Goal: Task Accomplishment & Management: Manage account settings

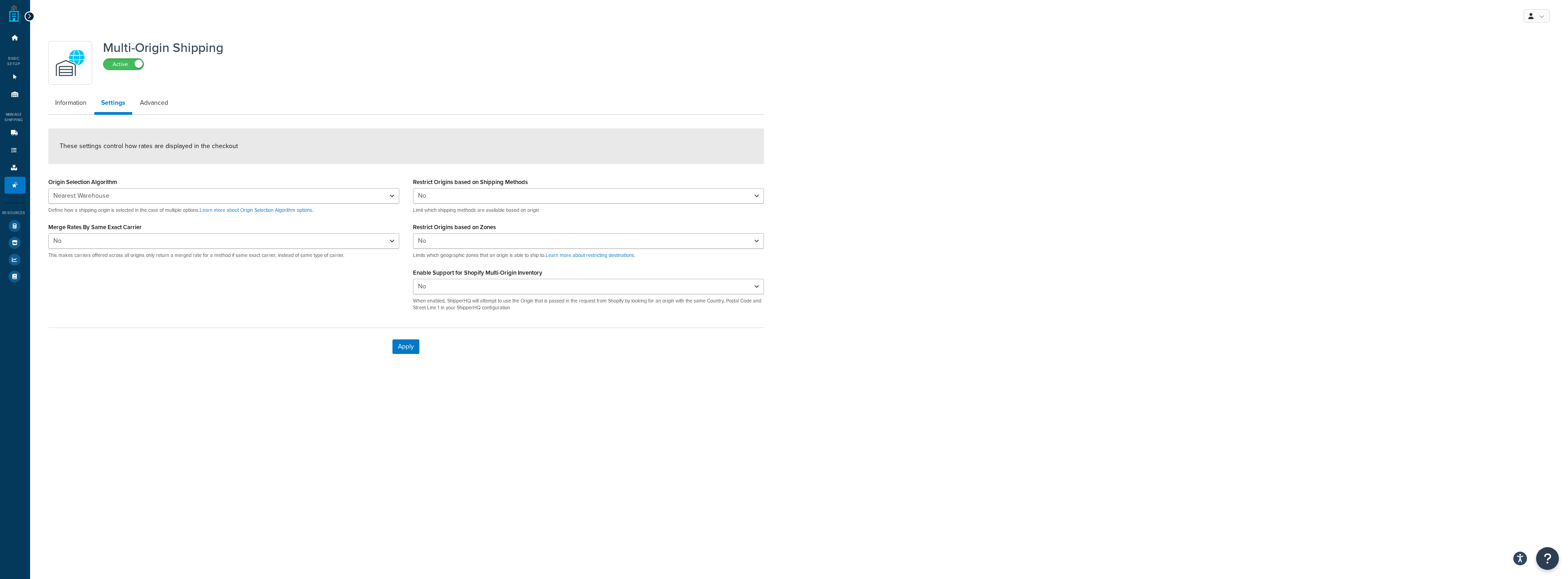
select select "false"
click at [194, 194] on select "Nearest Warehouse Fewest Warehouses" at bounding box center [223, 195] width 351 height 15
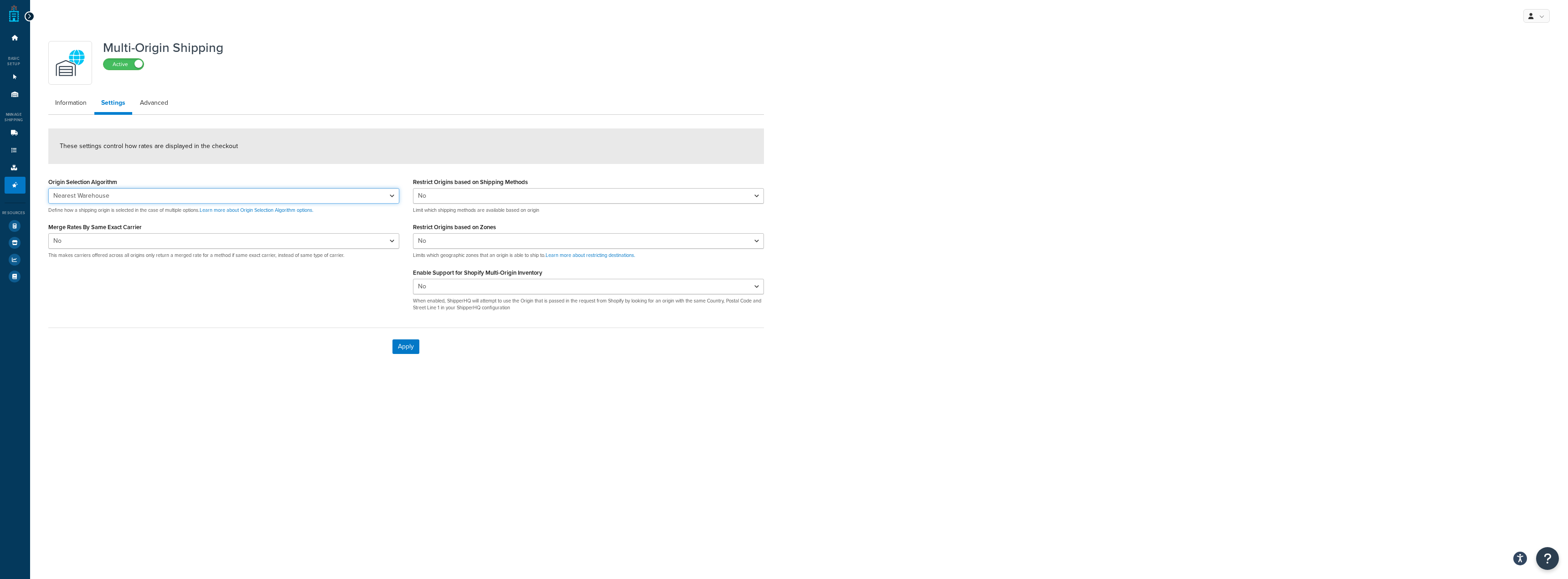
click at [195, 194] on select "Nearest Warehouse Fewest Warehouses" at bounding box center [223, 195] width 351 height 15
click at [49, 188] on select "Nearest Warehouse Fewest Warehouses" at bounding box center [223, 195] width 351 height 15
click at [232, 197] on select "Nearest Warehouse Fewest Warehouses" at bounding box center [223, 195] width 351 height 15
select select "NEAREST"
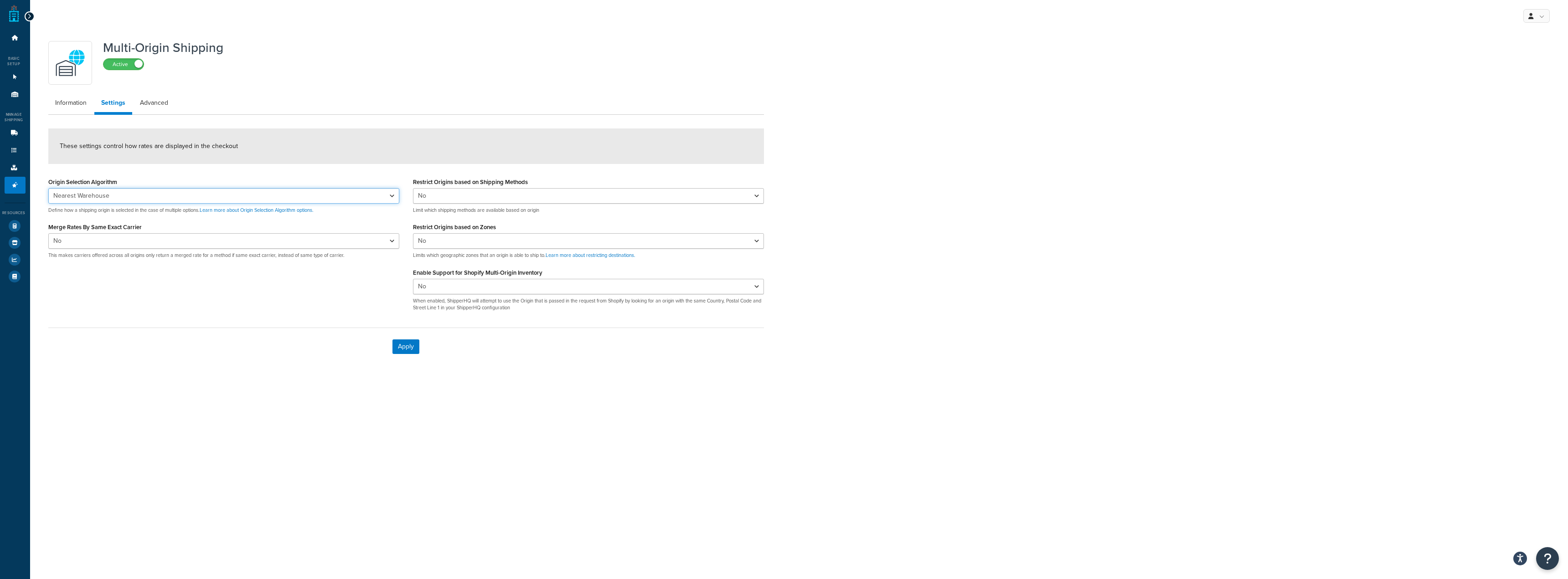
click at [49, 188] on select "Nearest Warehouse Fewest Warehouses" at bounding box center [223, 195] width 351 height 15
click at [108, 244] on select "Yes No" at bounding box center [223, 240] width 351 height 15
select select "true"
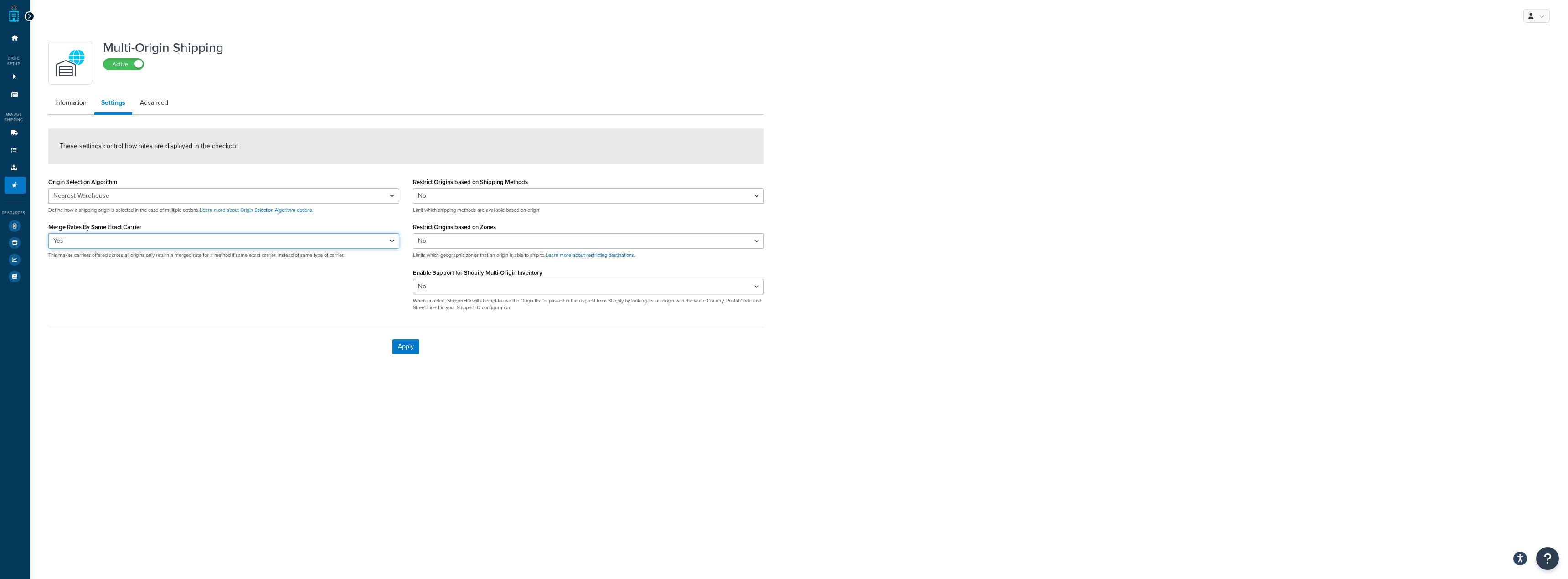
click at [49, 233] on select "Yes No" at bounding box center [223, 240] width 351 height 15
drag, startPoint x: 143, startPoint y: 111, endPoint x: 871, endPoint y: 42, distance: 731.3
click at [144, 111] on link "Advanced" at bounding box center [154, 103] width 42 height 18
click at [153, 88] on div "Multi-Origin Shipping Active Information Settings Advanced These settings contr…" at bounding box center [406, 200] width 729 height 329
click at [157, 94] on div "Multi-Origin Shipping Active Information Settings Advanced These settings contr…" at bounding box center [406, 200] width 729 height 329
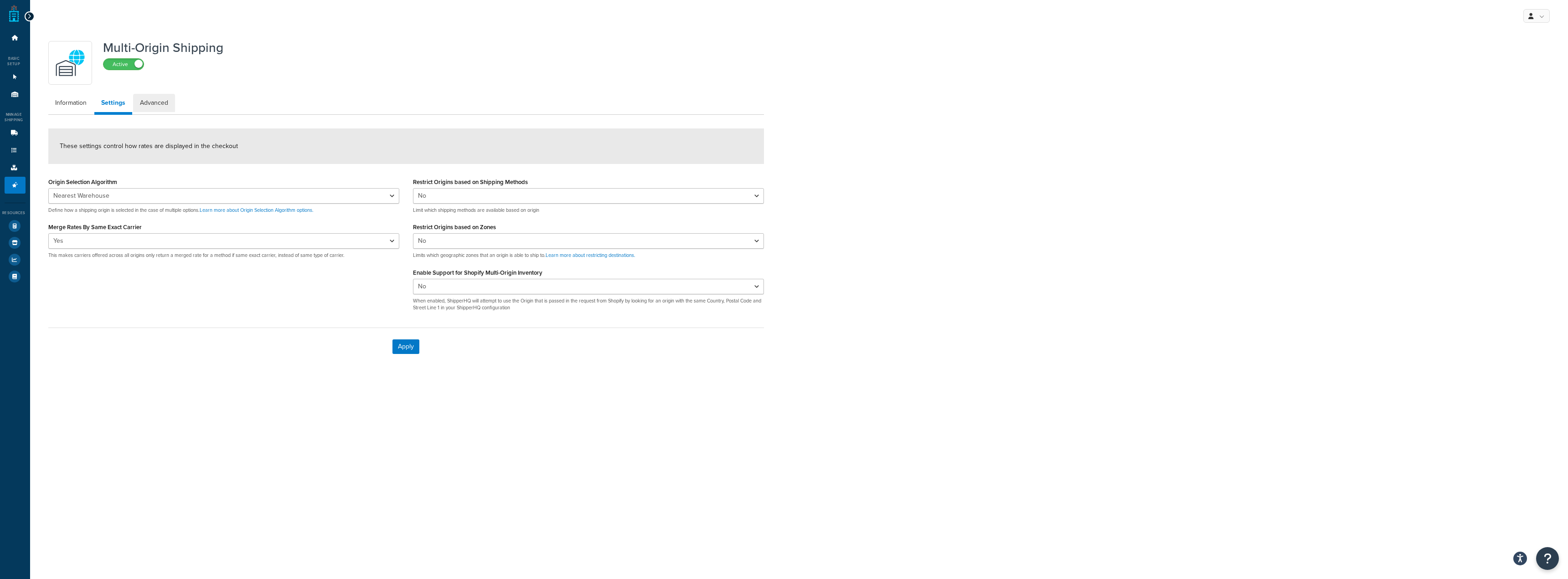
drag, startPoint x: 159, startPoint y: 98, endPoint x: 827, endPoint y: 41, distance: 670.4
click at [159, 99] on link "Advanced" at bounding box center [154, 103] width 42 height 18
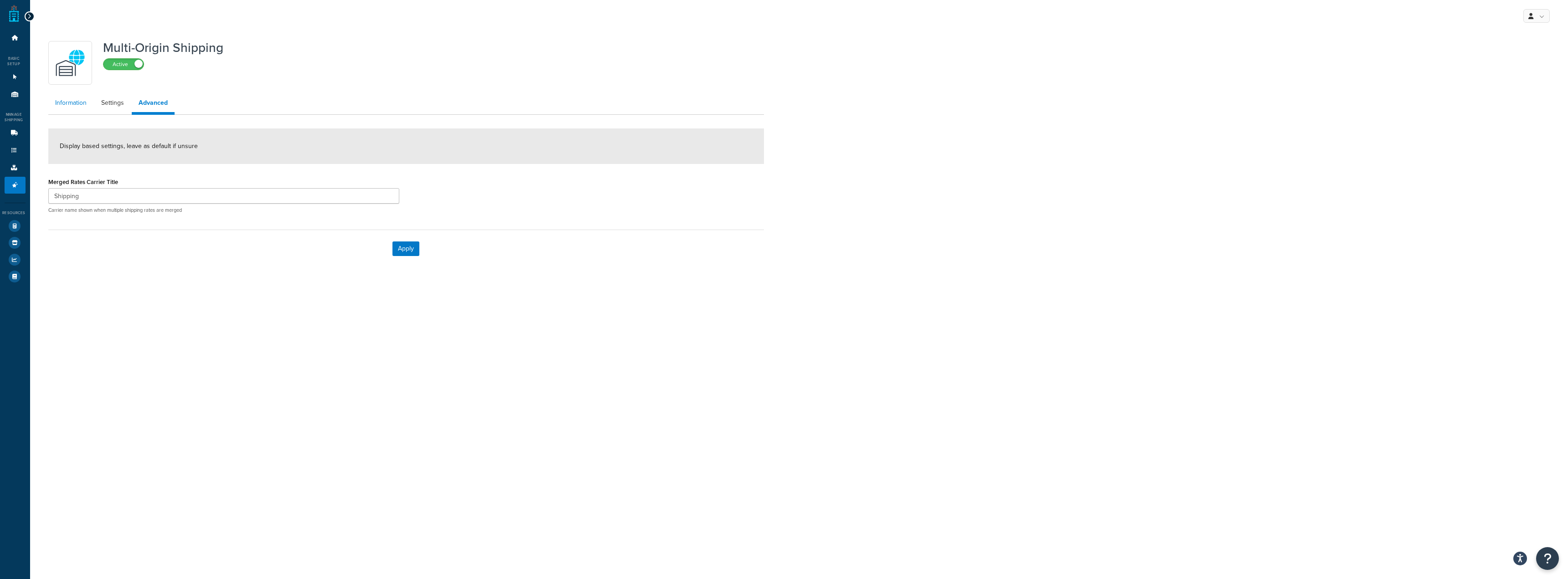
click at [67, 107] on link "Information" at bounding box center [71, 103] width 45 height 18
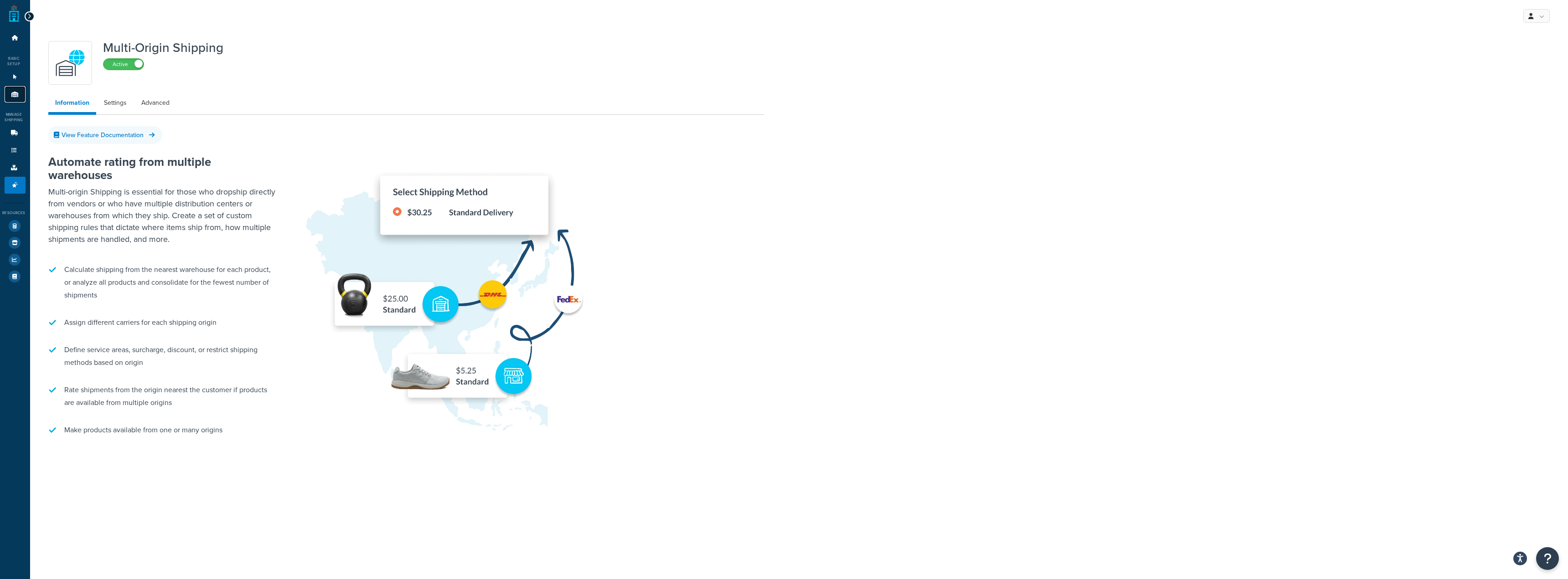
click at [12, 95] on icon at bounding box center [15, 95] width 9 height 5
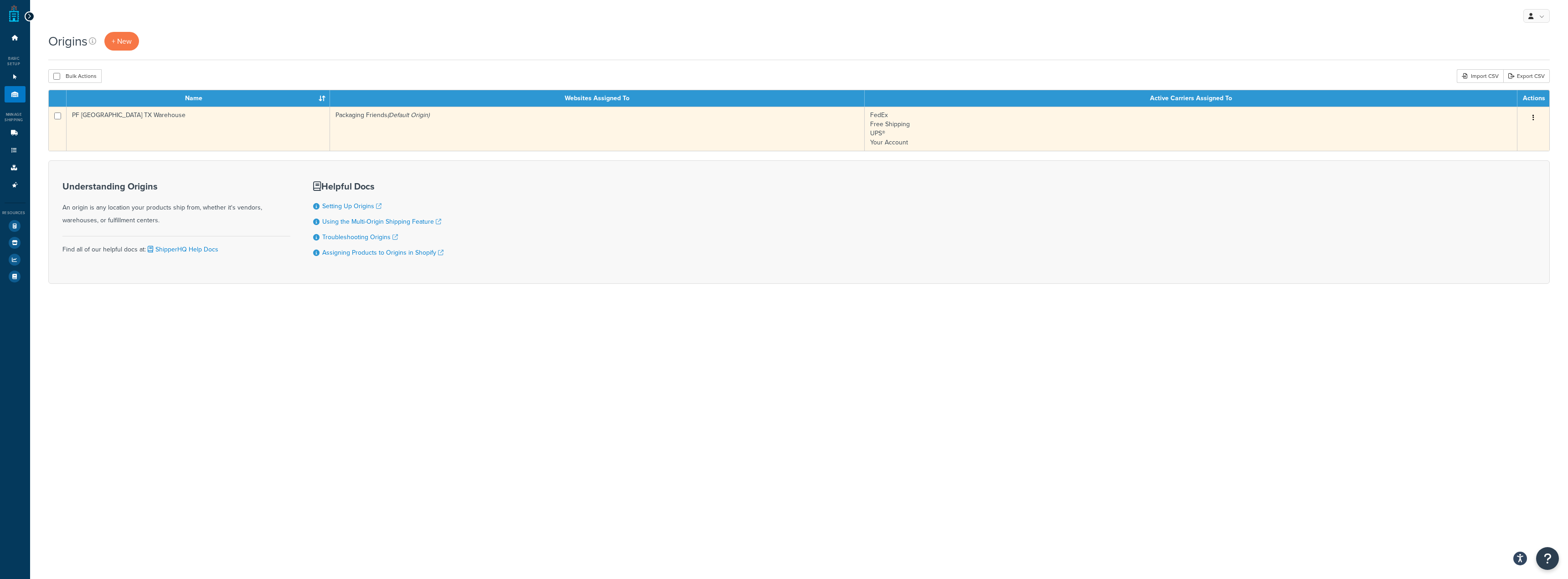
click at [1530, 119] on button "button" at bounding box center [1533, 118] width 13 height 14
click at [1491, 131] on link "Edit" at bounding box center [1503, 135] width 72 height 19
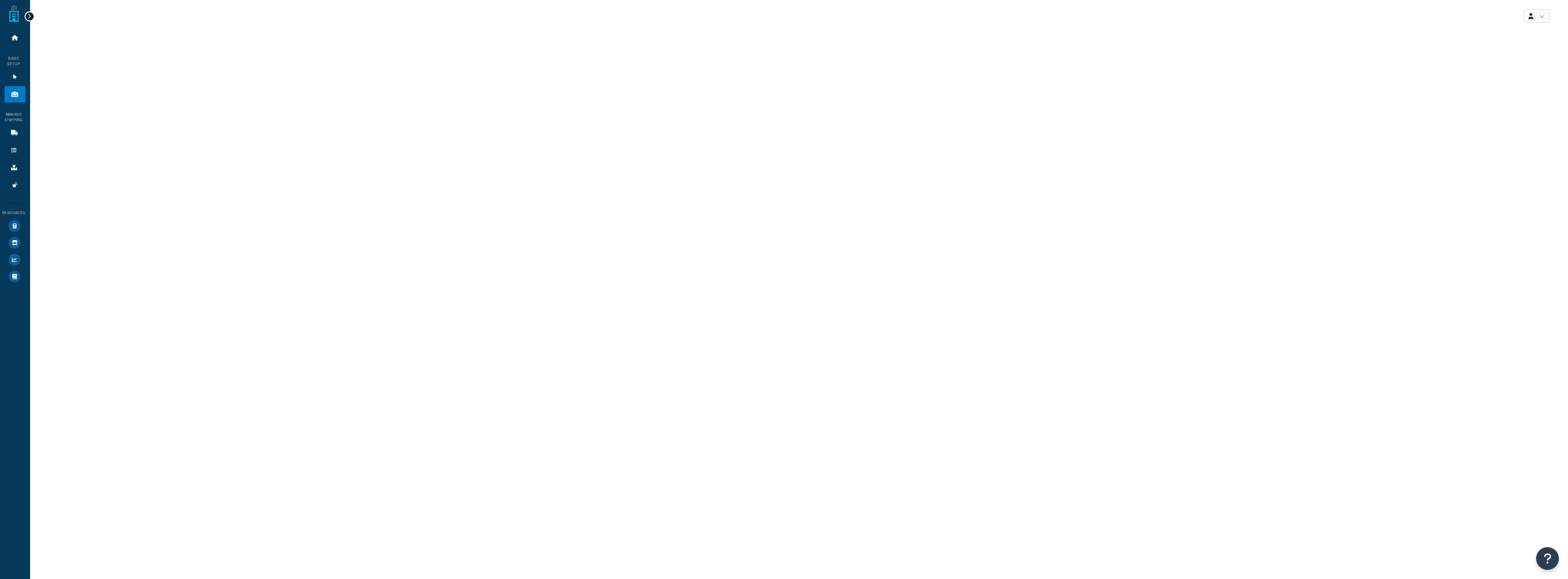
select select "43"
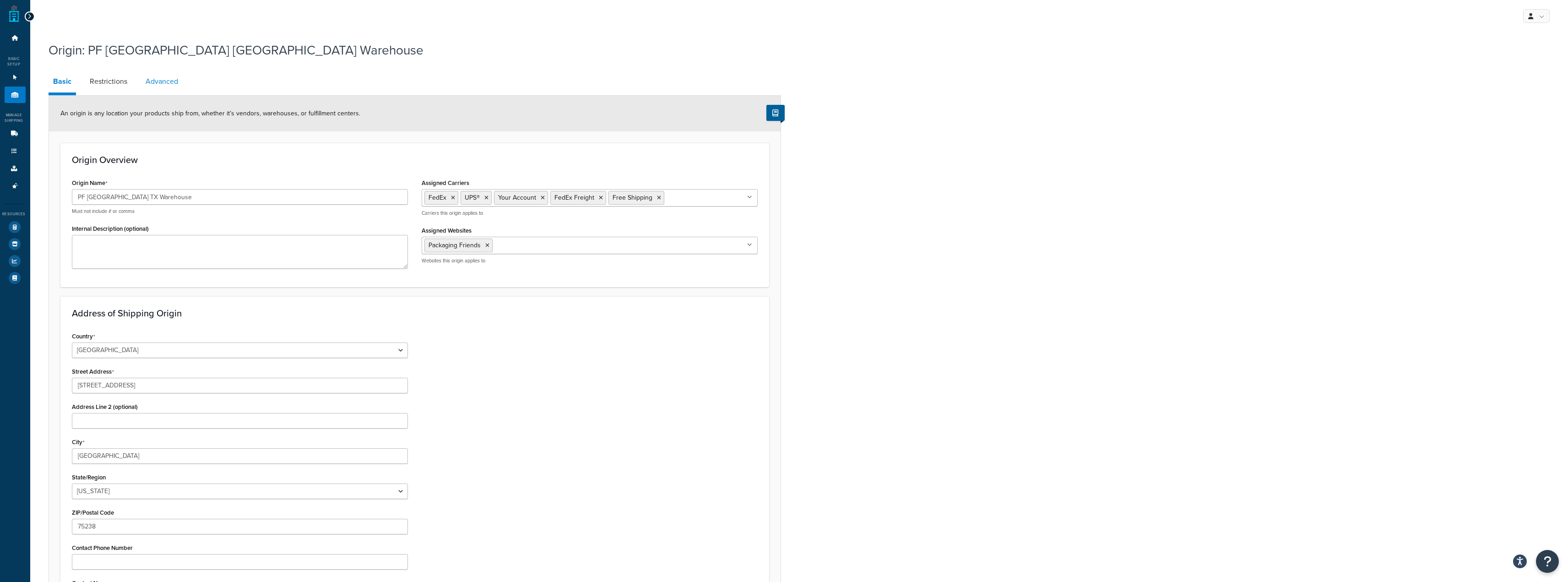
click at [174, 81] on link "Advanced" at bounding box center [162, 81] width 42 height 22
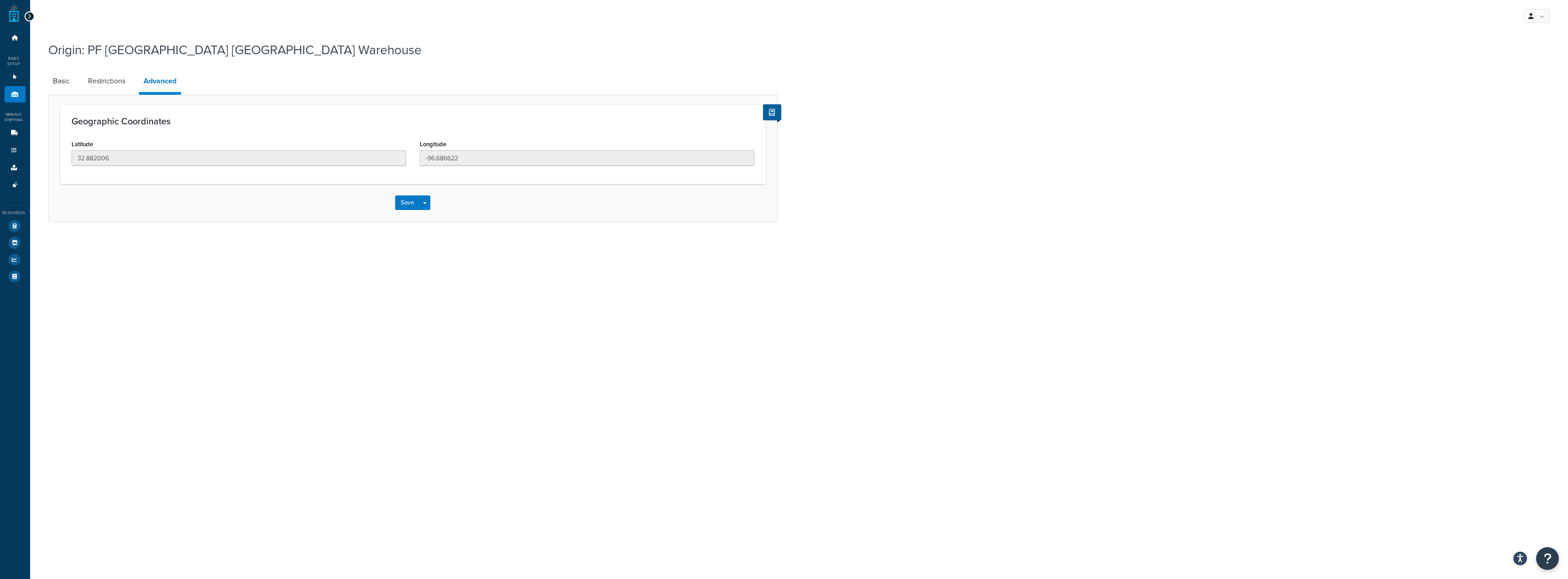
drag, startPoint x: 352, startPoint y: 167, endPoint x: 322, endPoint y: 159, distance: 31.0
click at [324, 167] on div "Latitude 32.882006" at bounding box center [239, 155] width 348 height 35
drag, startPoint x: 107, startPoint y: 158, endPoint x: 59, endPoint y: 156, distance: 48.0
click at [59, 156] on form "Geographic Coordinates Latitude 32.882006 Longitude -96.686622 Save Save Dropdo…" at bounding box center [413, 163] width 728 height 117
drag, startPoint x: 479, startPoint y: 161, endPoint x: 403, endPoint y: 162, distance: 76.0
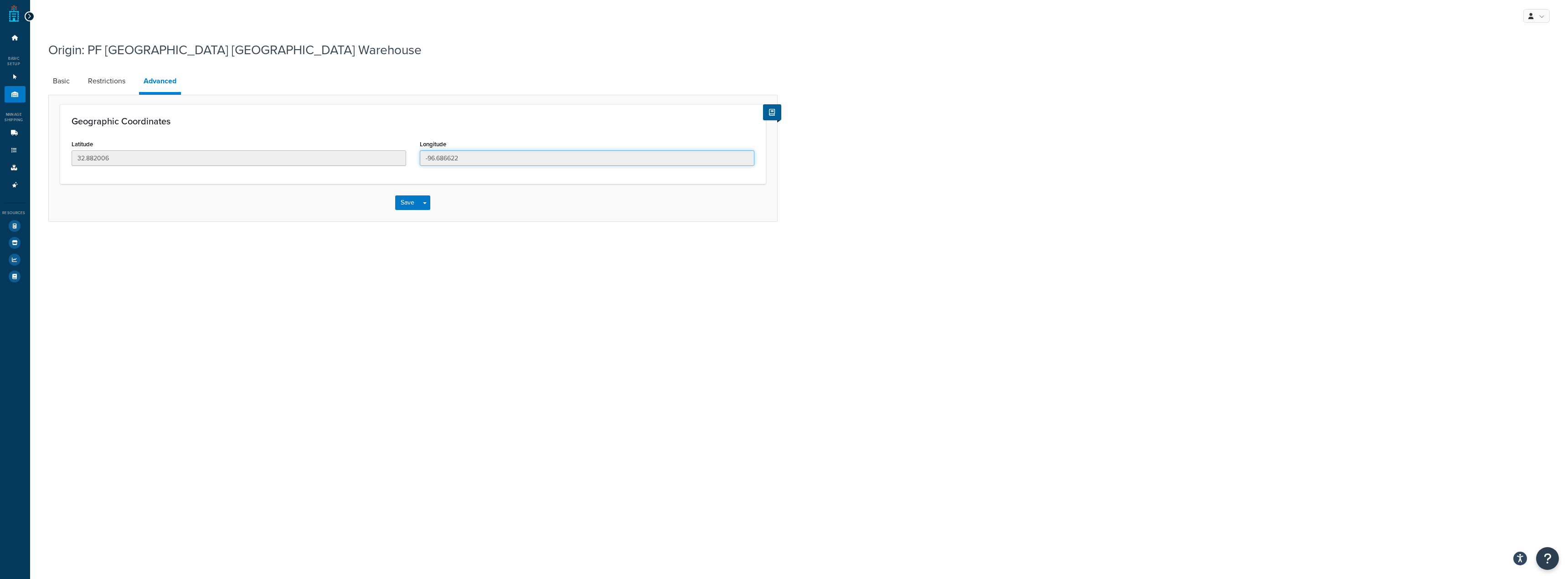
click at [403, 162] on div "Latitude 32.882006 Longitude -96.686622" at bounding box center [413, 155] width 697 height 35
drag, startPoint x: 109, startPoint y: 146, endPoint x: 105, endPoint y: 135, distance: 11.7
click at [68, 144] on div "Latitude 32.882006" at bounding box center [239, 155] width 348 height 35
copy label "Latitude"
drag, startPoint x: 411, startPoint y: 143, endPoint x: 402, endPoint y: 144, distance: 9.1
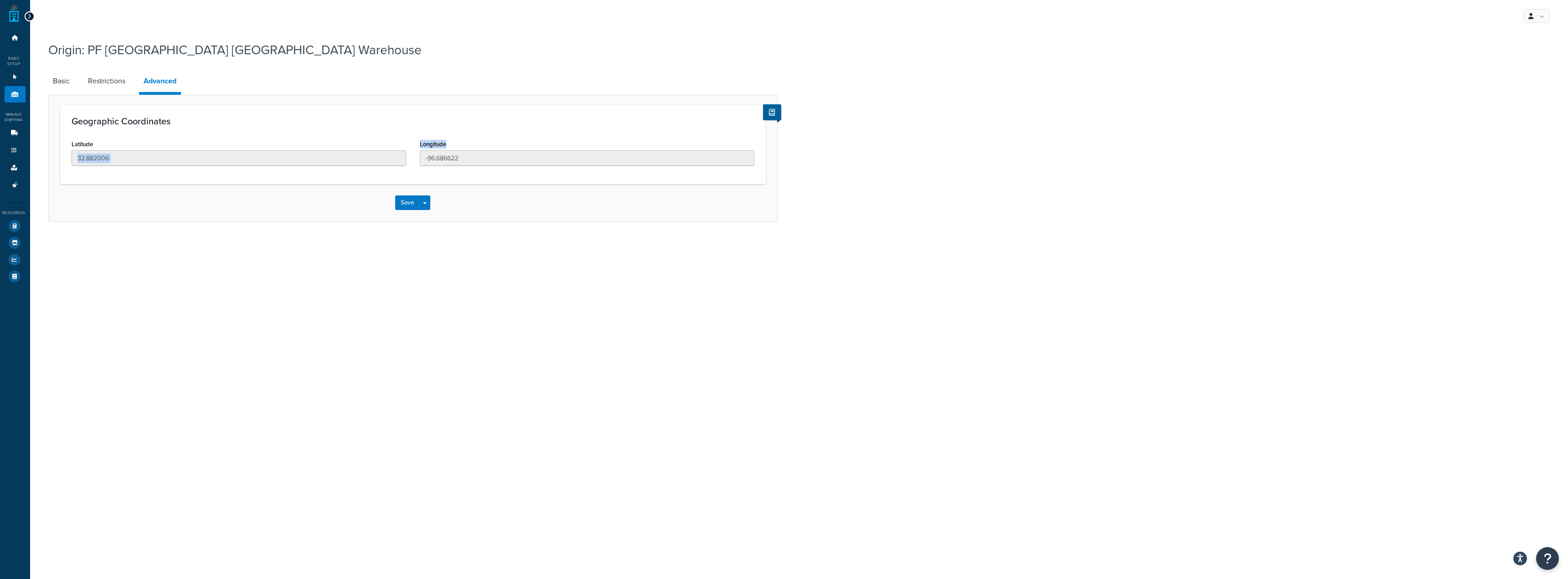
click at [402, 144] on div "Latitude 32.882006 Longitude -96.686622" at bounding box center [413, 155] width 697 height 35
copy div "Longitude"
drag, startPoint x: 511, startPoint y: 161, endPoint x: 433, endPoint y: 157, distance: 78.1
click at [414, 157] on div "Longitude -96.686622" at bounding box center [587, 155] width 348 height 35
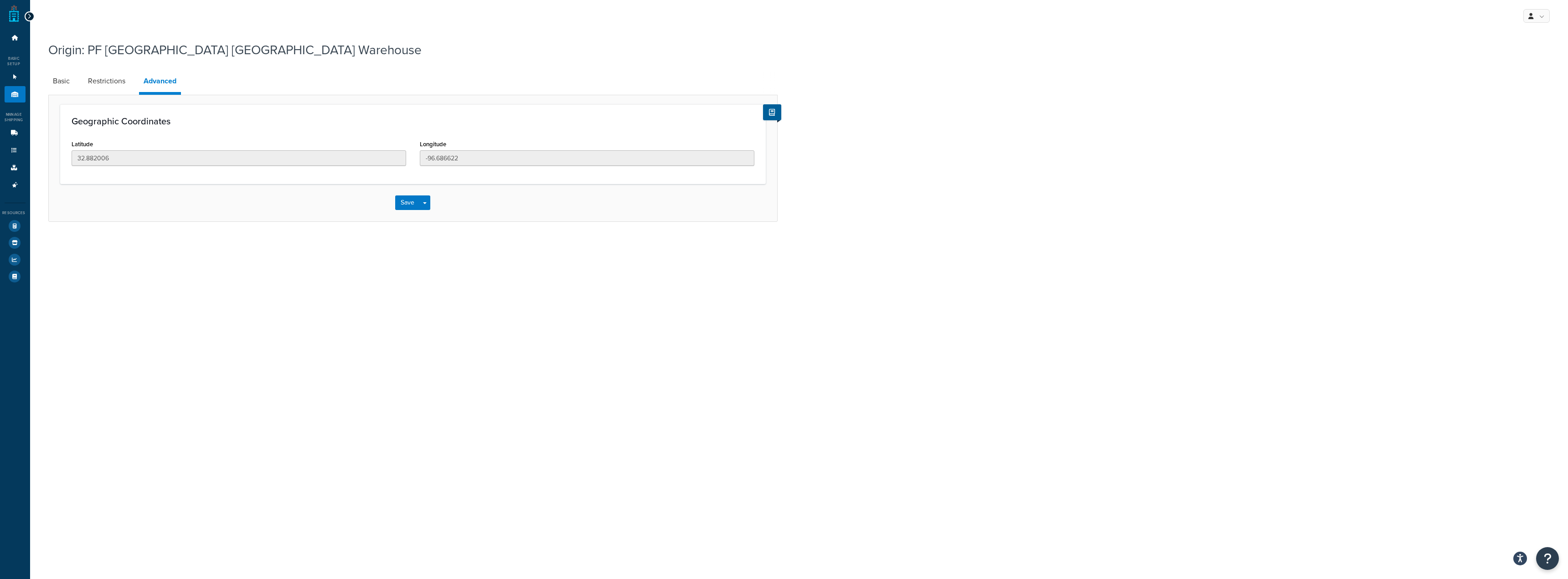
click at [56, 86] on link "Basic" at bounding box center [61, 81] width 26 height 22
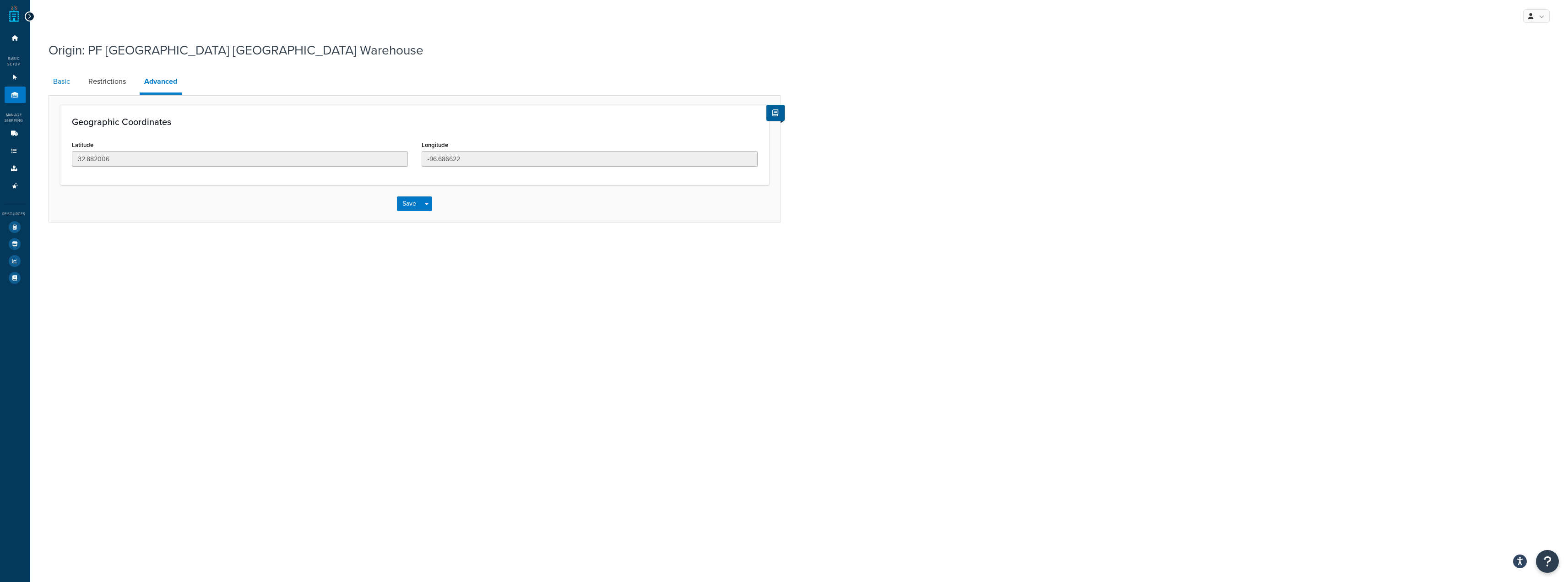
select select "43"
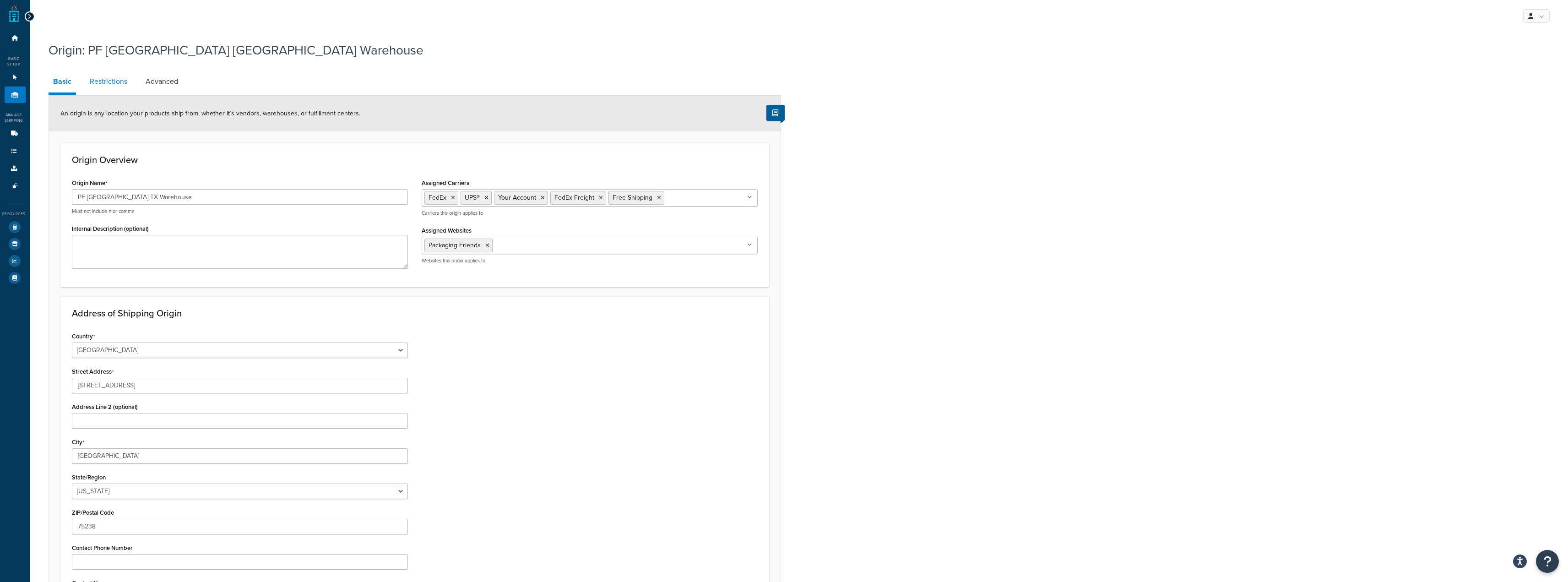
click at [106, 84] on link "Restrictions" at bounding box center [109, 81] width 47 height 22
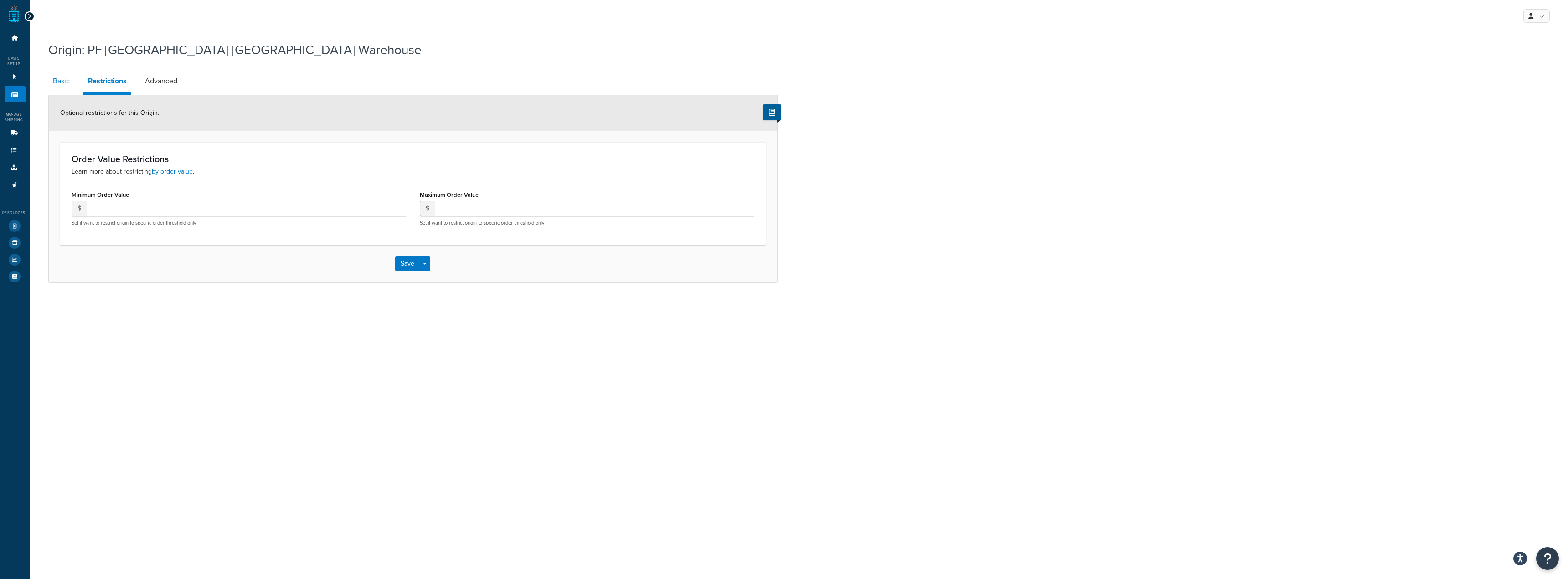
click at [69, 80] on link "Basic" at bounding box center [61, 81] width 26 height 22
select select "43"
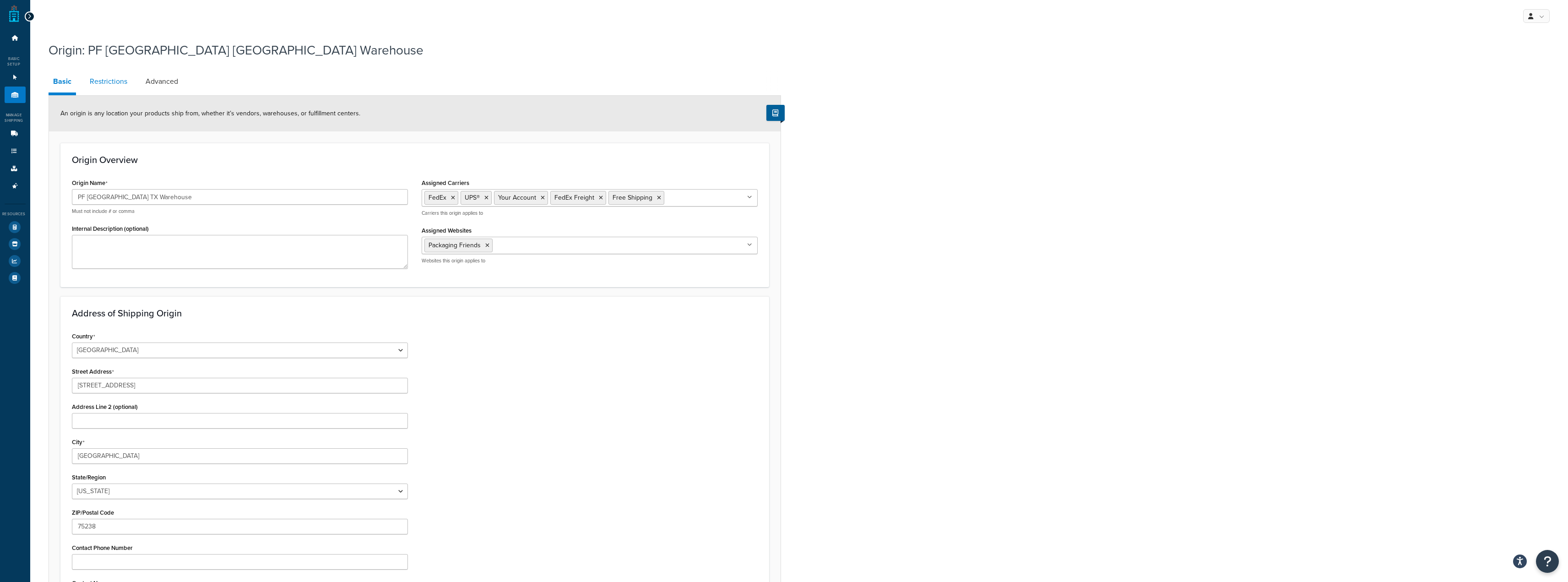
click at [103, 77] on link "Restrictions" at bounding box center [109, 81] width 47 height 22
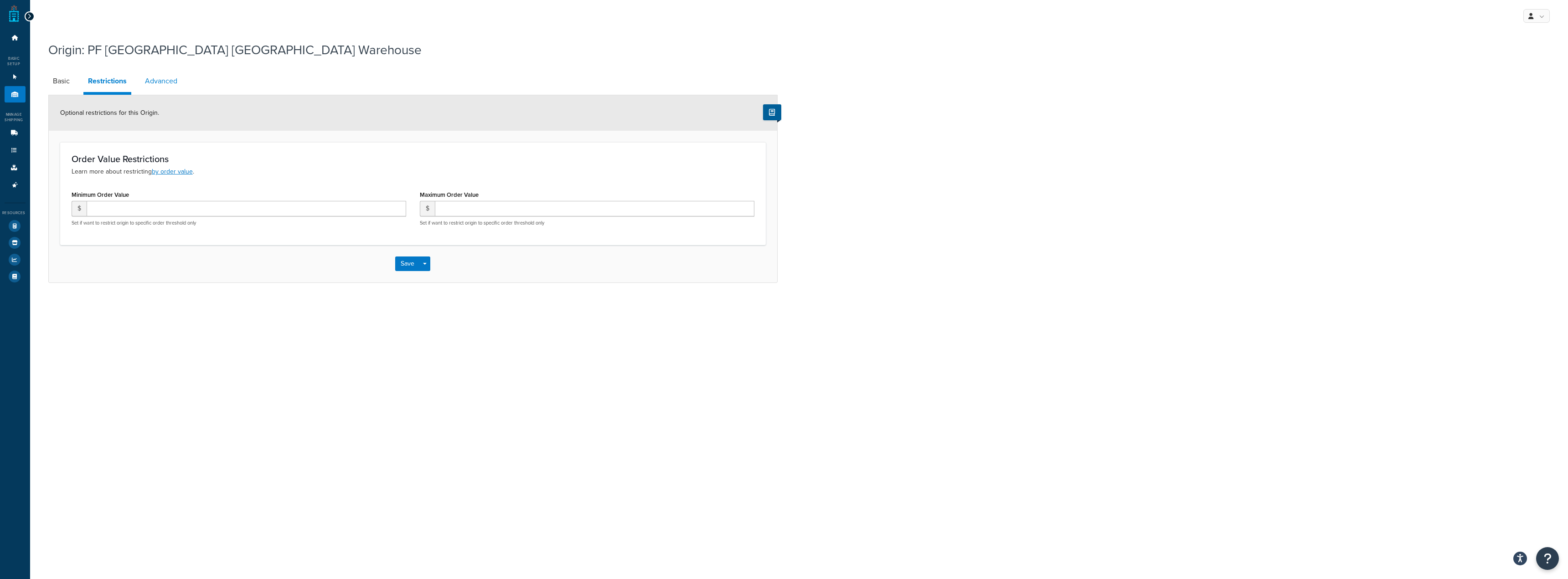
click at [149, 74] on link "Advanced" at bounding box center [161, 81] width 41 height 22
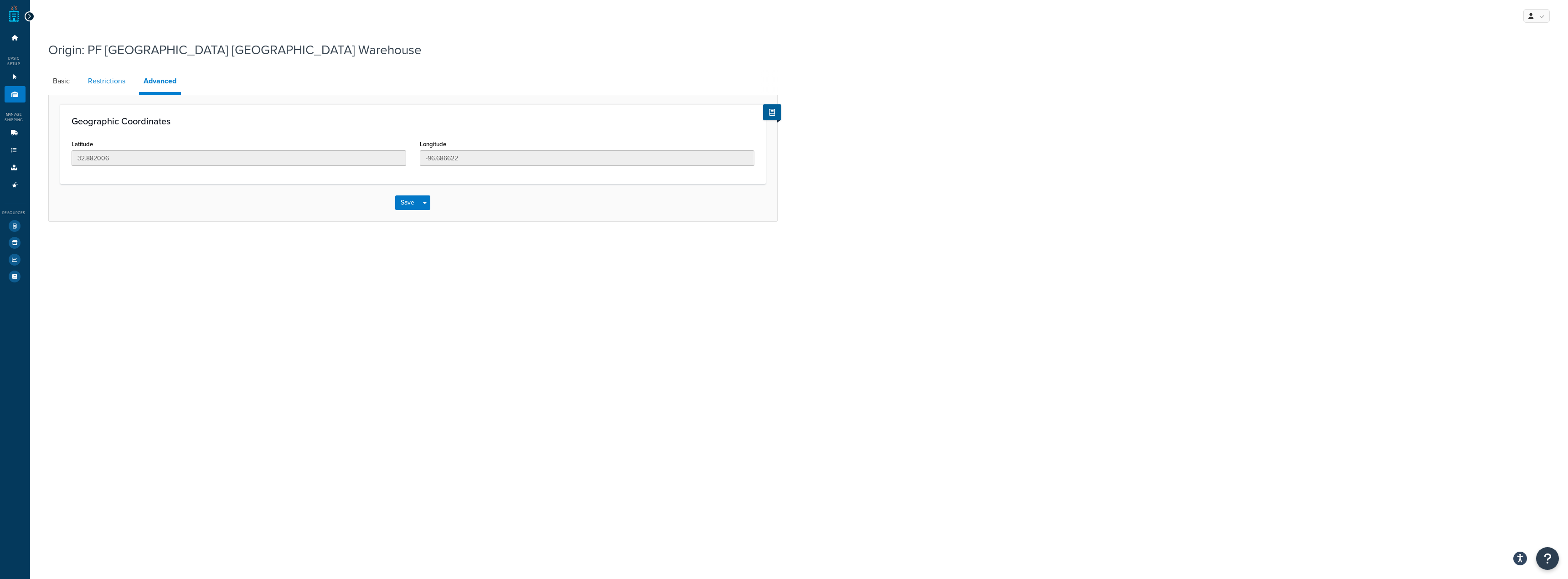
click at [123, 76] on link "Restrictions" at bounding box center [107, 81] width 47 height 22
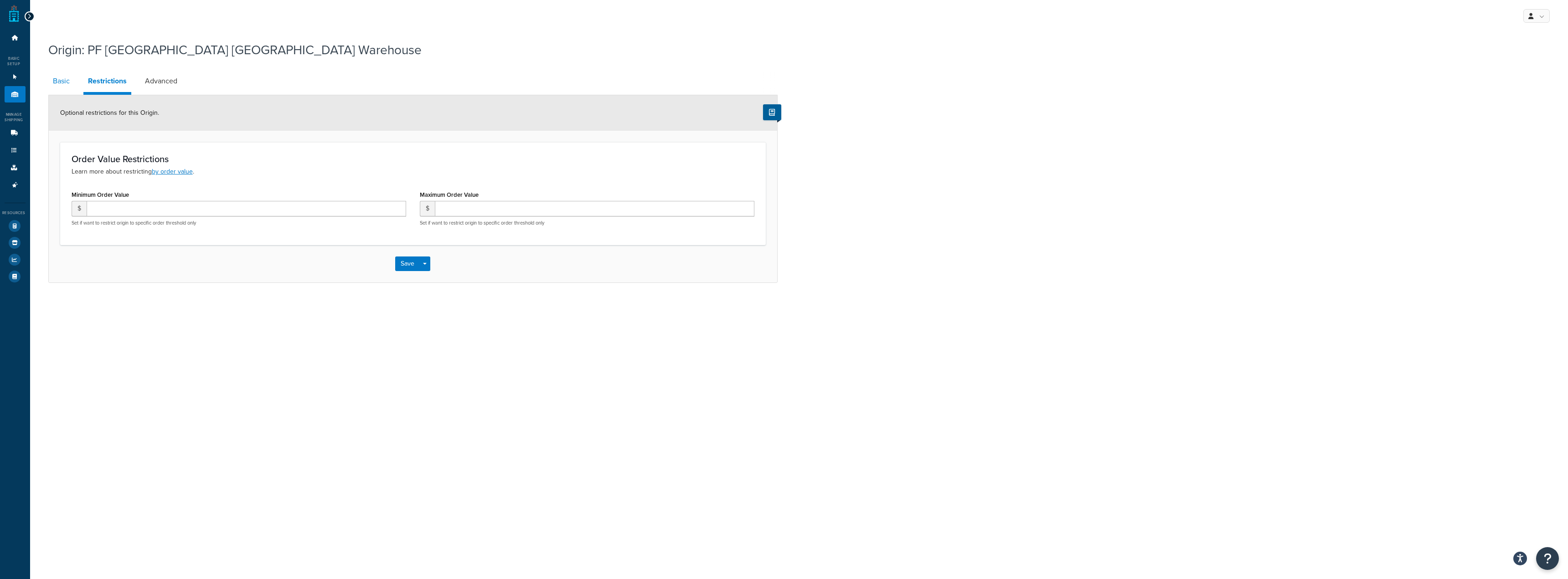
click at [70, 77] on link "Basic" at bounding box center [61, 81] width 26 height 22
select select "43"
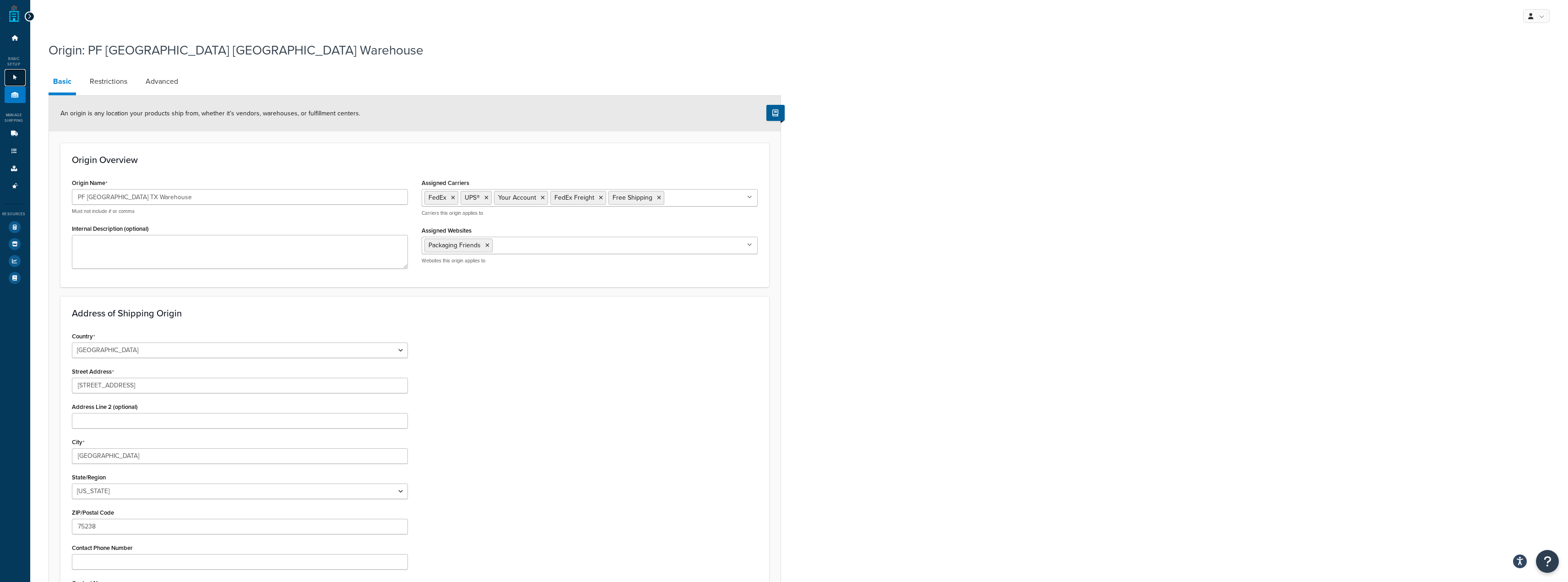
click at [13, 81] on link "Websites 1" at bounding box center [14, 77] width 21 height 17
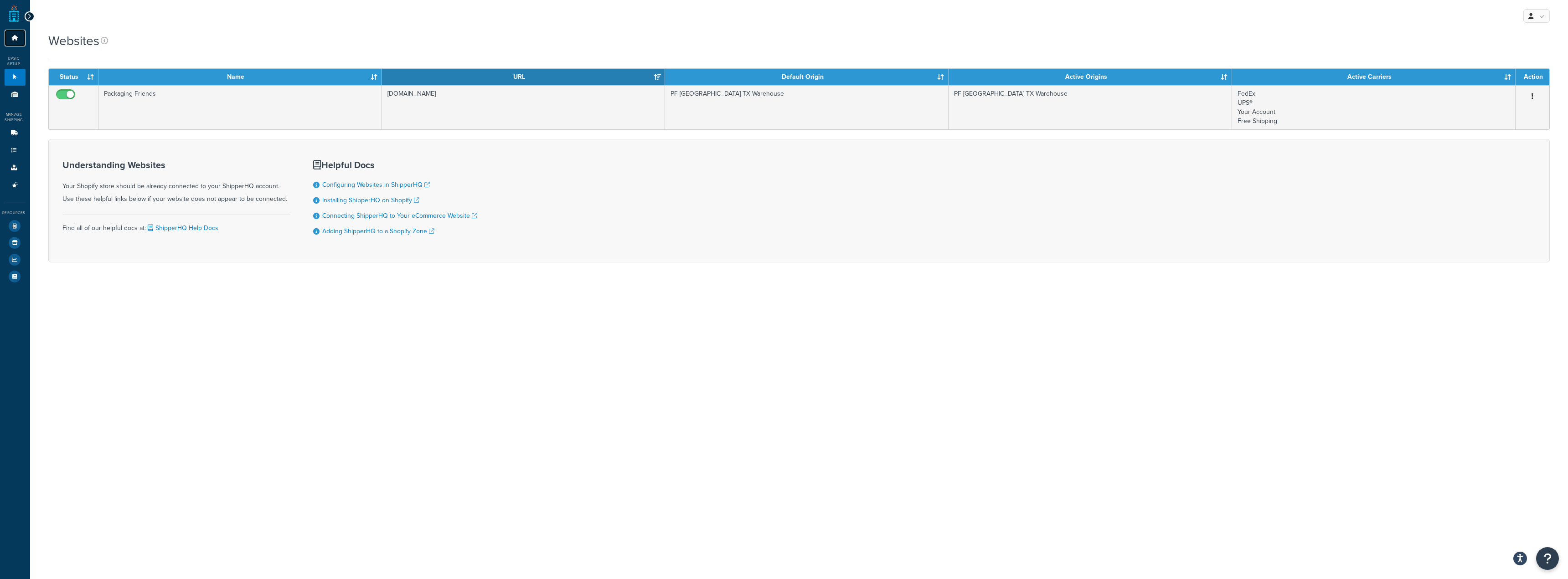
click at [14, 38] on icon at bounding box center [15, 38] width 9 height 5
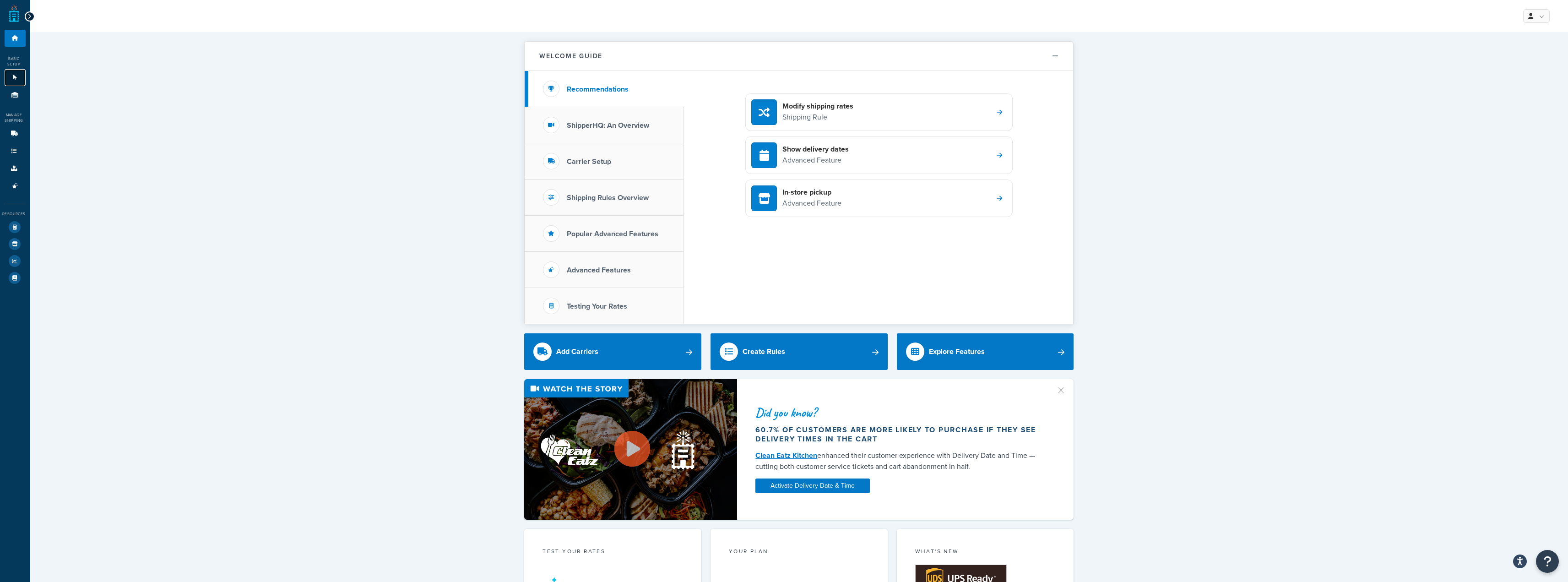
click at [15, 74] on link "Websites 1" at bounding box center [14, 77] width 21 height 17
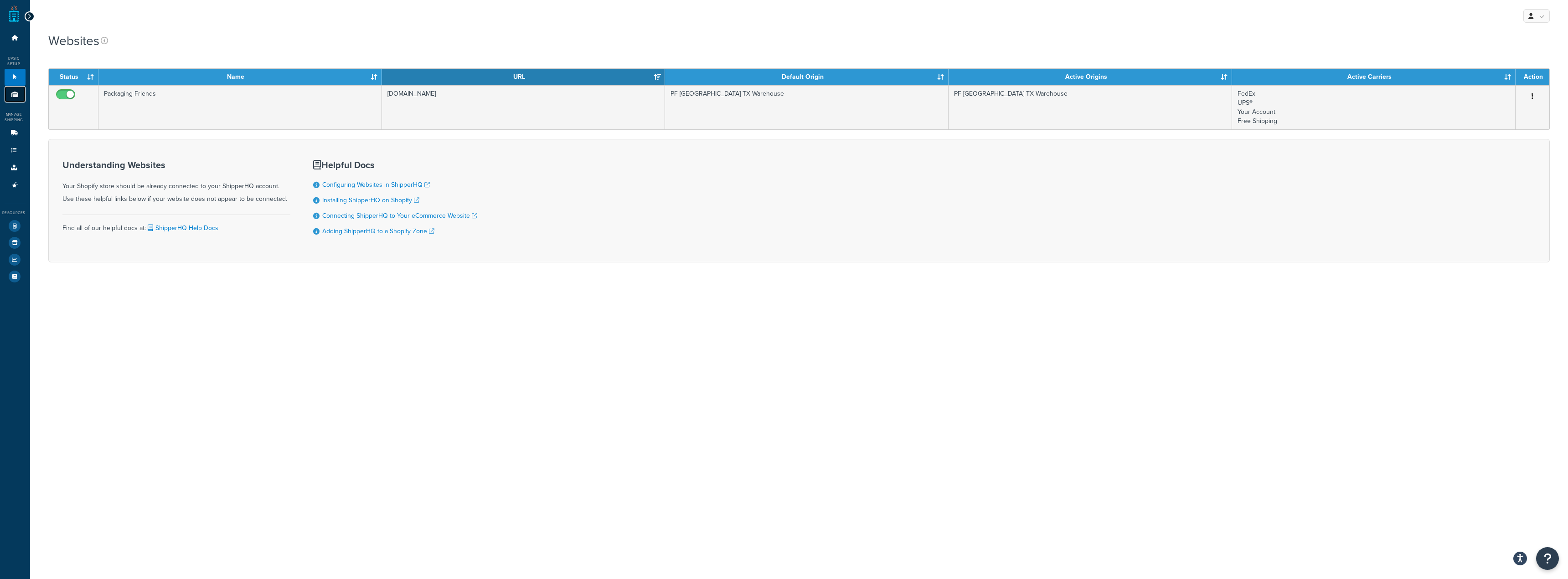
click at [18, 95] on icon at bounding box center [15, 95] width 9 height 5
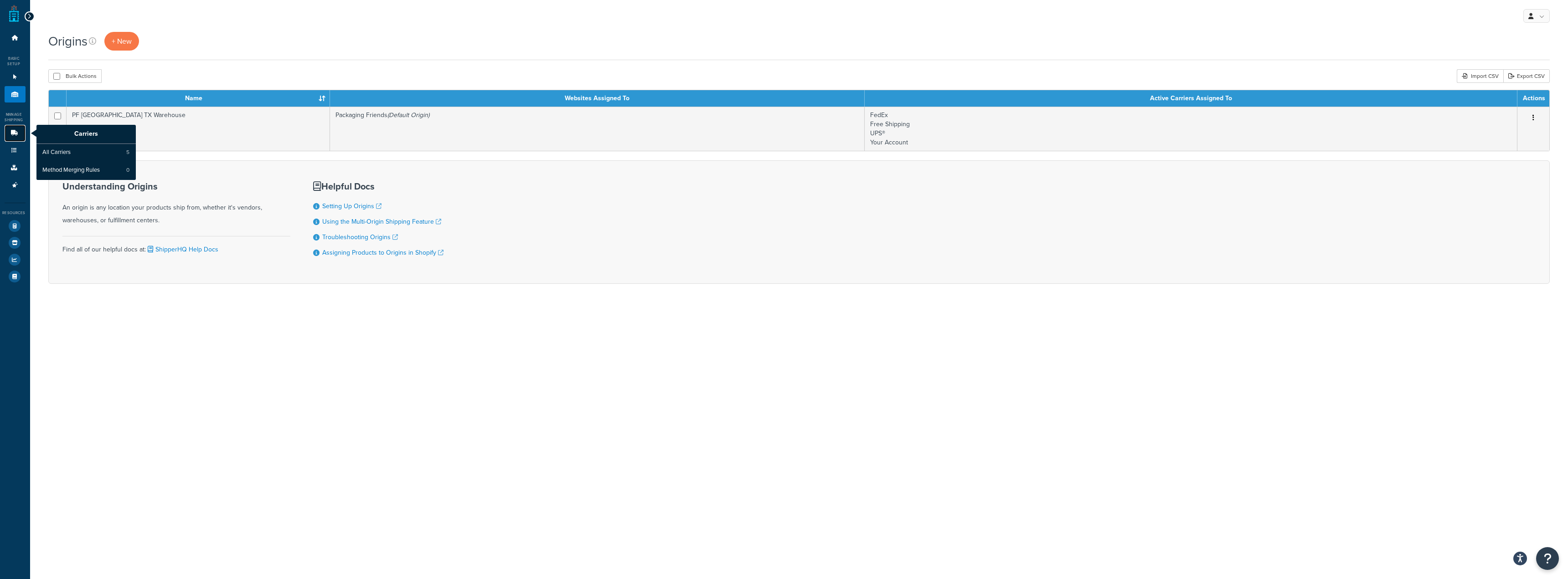
click at [14, 136] on icon at bounding box center [14, 133] width 9 height 5
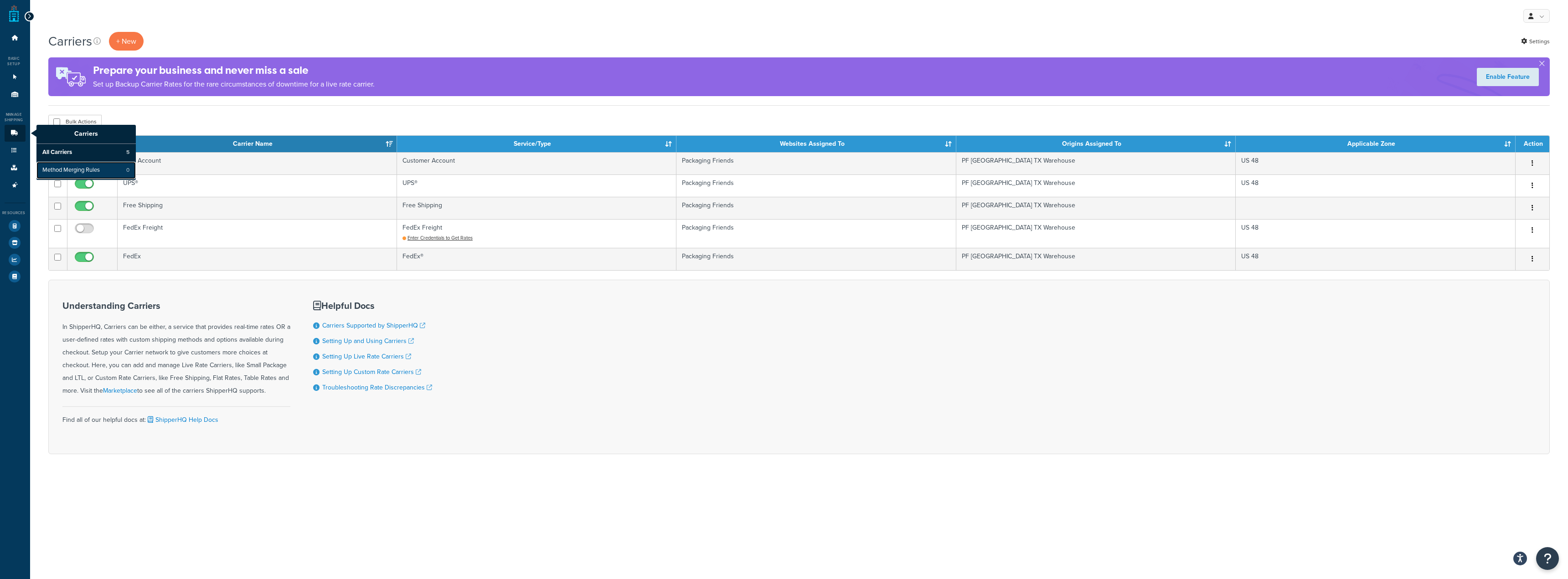
click at [63, 170] on span "Method Merging Rules" at bounding box center [71, 170] width 58 height 8
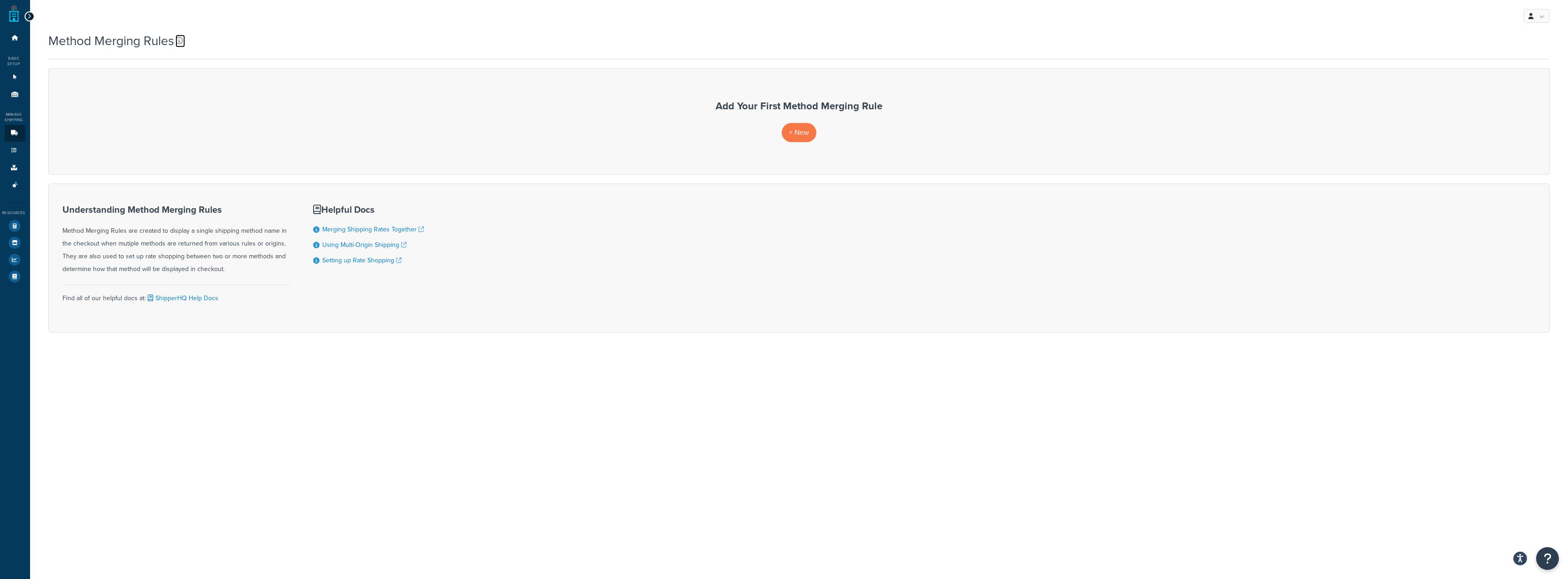
click at [179, 42] on icon at bounding box center [179, 41] width 7 height 7
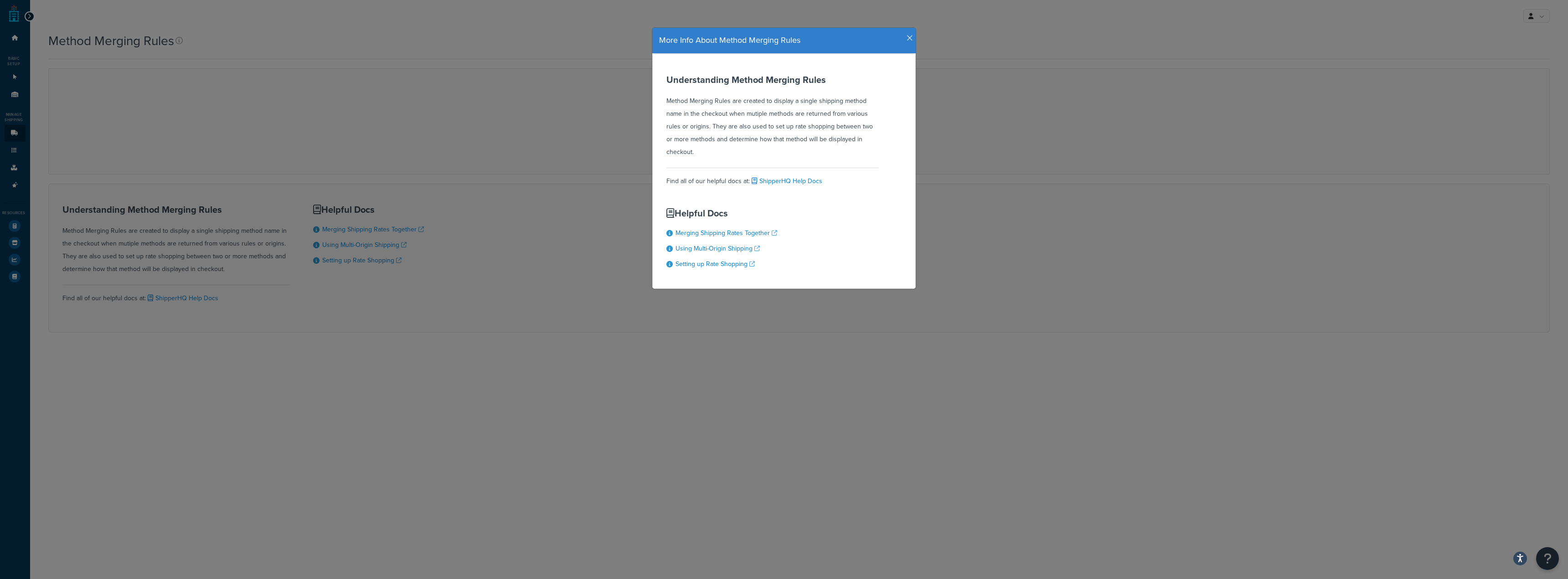
click at [907, 34] on icon "button" at bounding box center [909, 38] width 6 height 8
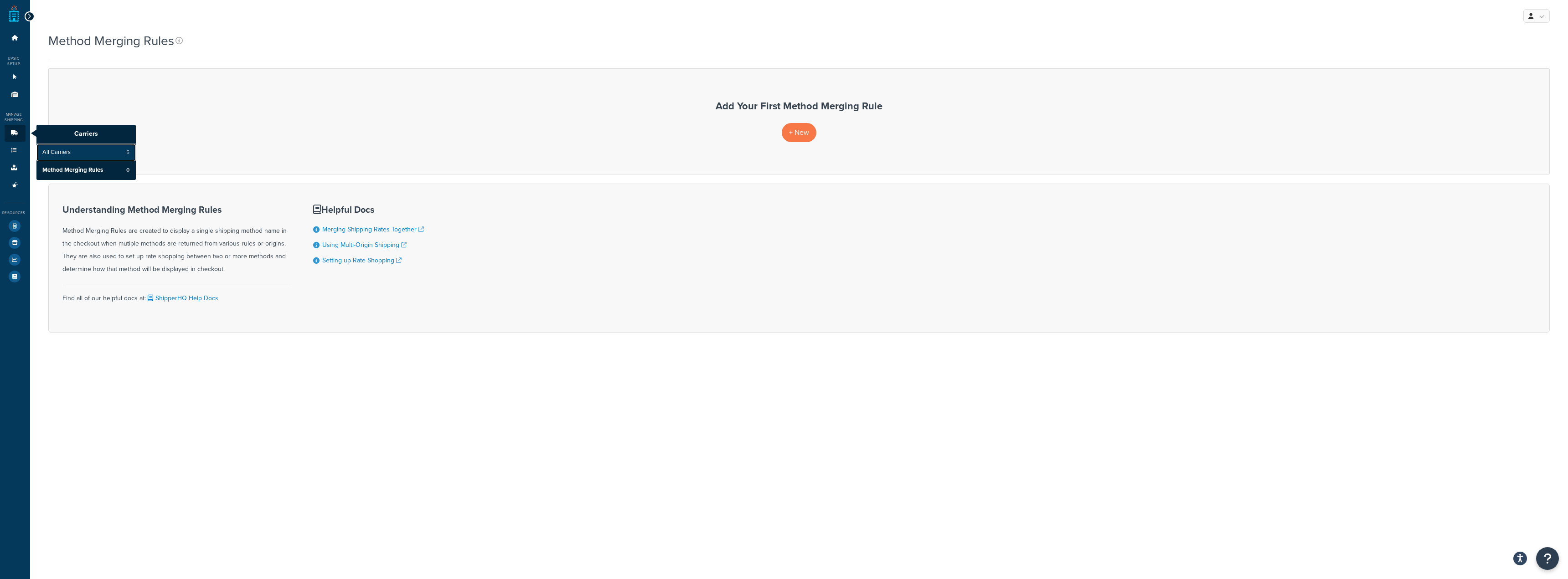
click at [64, 151] on span "All Carriers" at bounding box center [56, 152] width 28 height 8
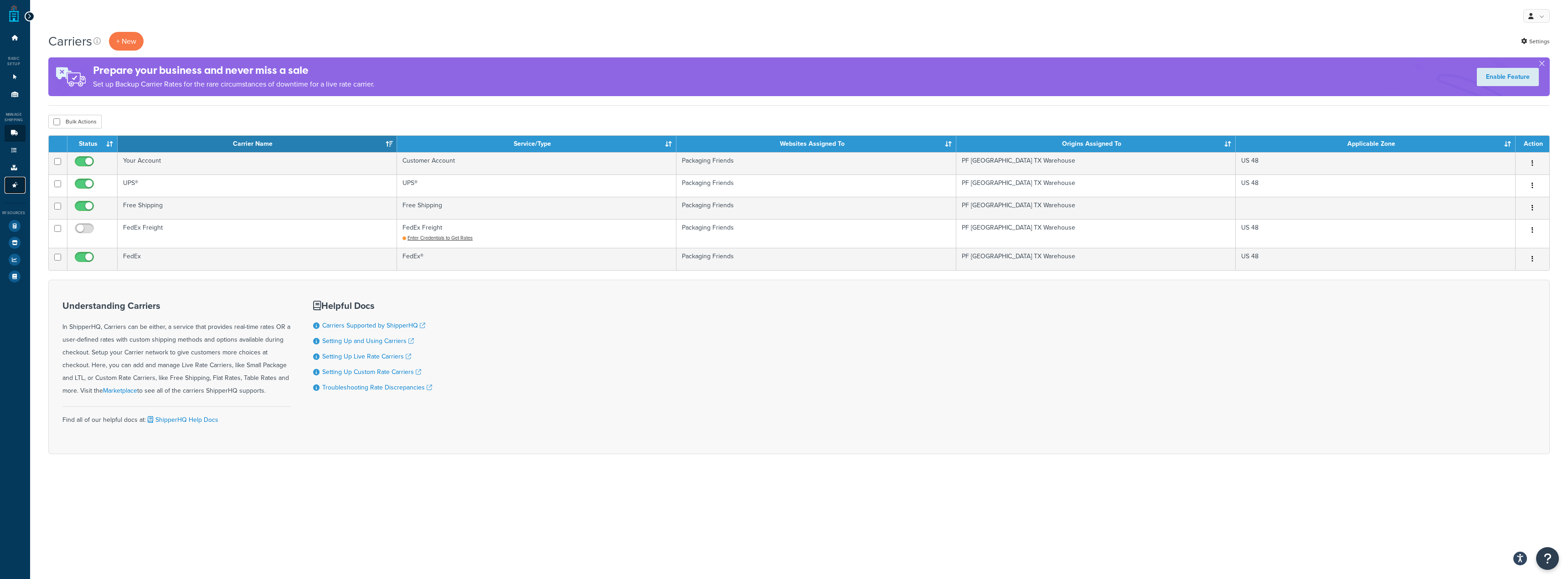
click at [12, 189] on link "Advanced Features 3" at bounding box center [14, 185] width 21 height 17
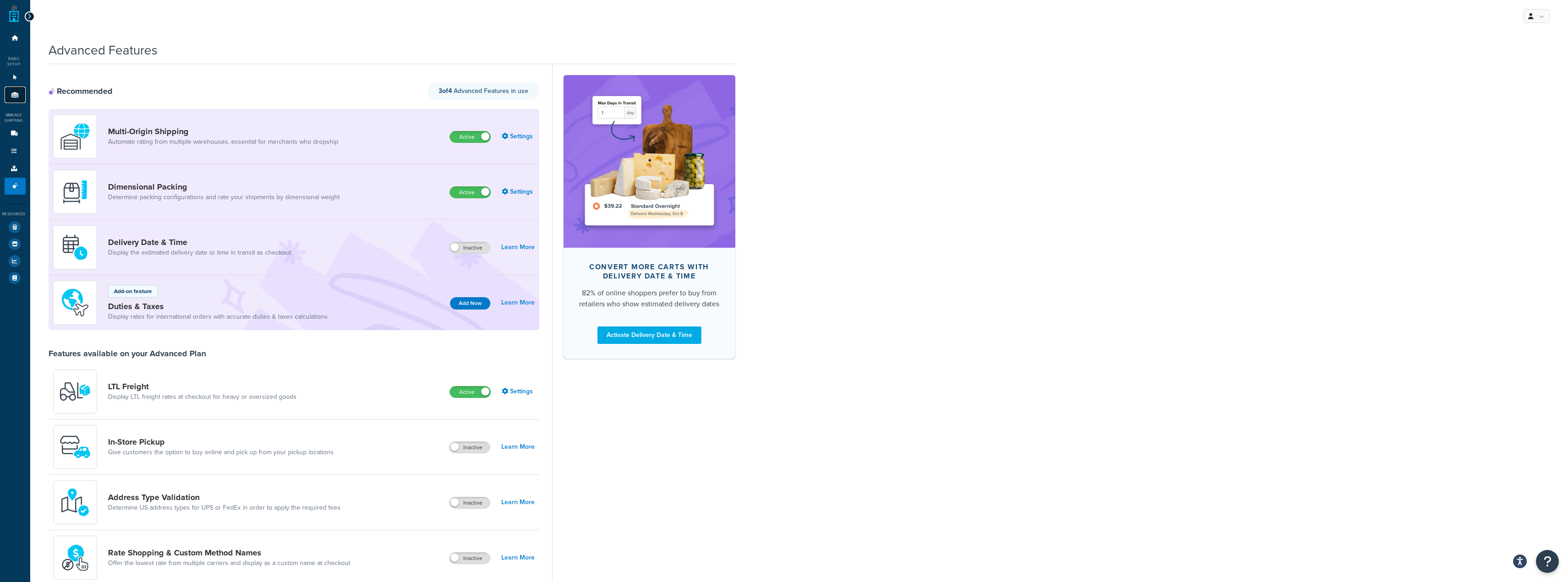
click at [11, 87] on link "Origins 1" at bounding box center [14, 95] width 21 height 17
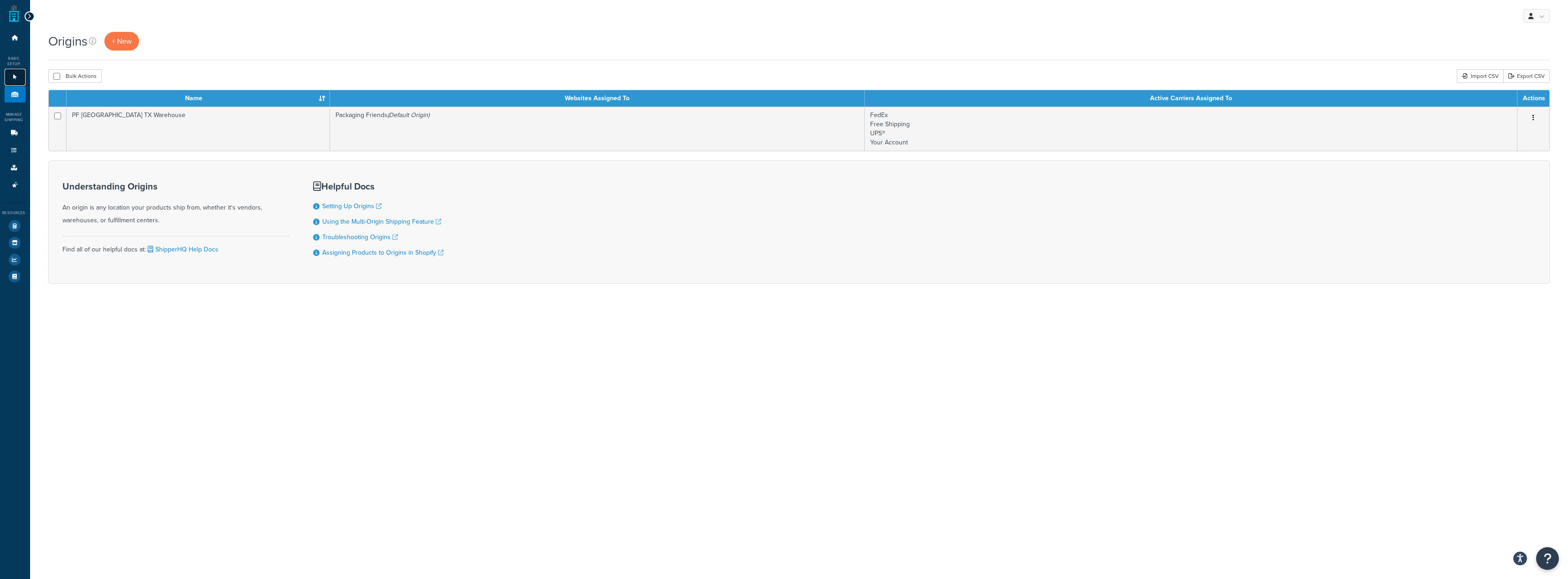
click at [14, 74] on link "Websites 1" at bounding box center [14, 77] width 21 height 17
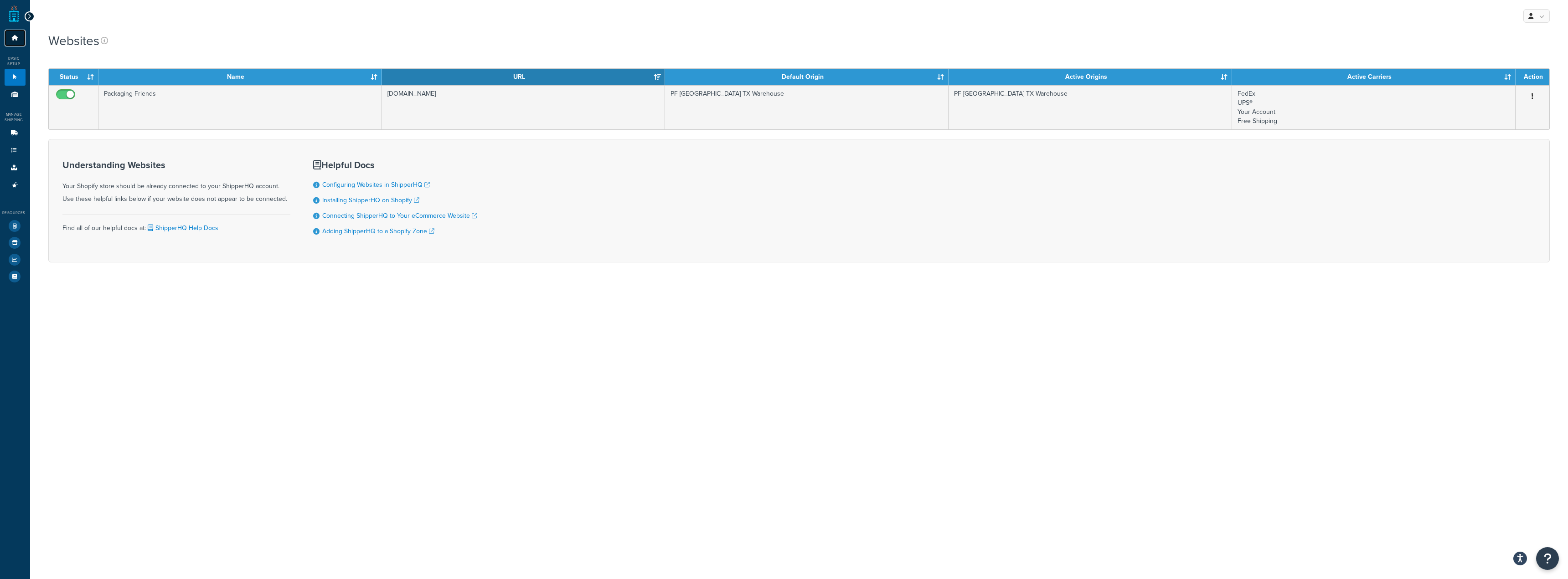
click at [15, 42] on link "Dashboard" at bounding box center [14, 38] width 21 height 17
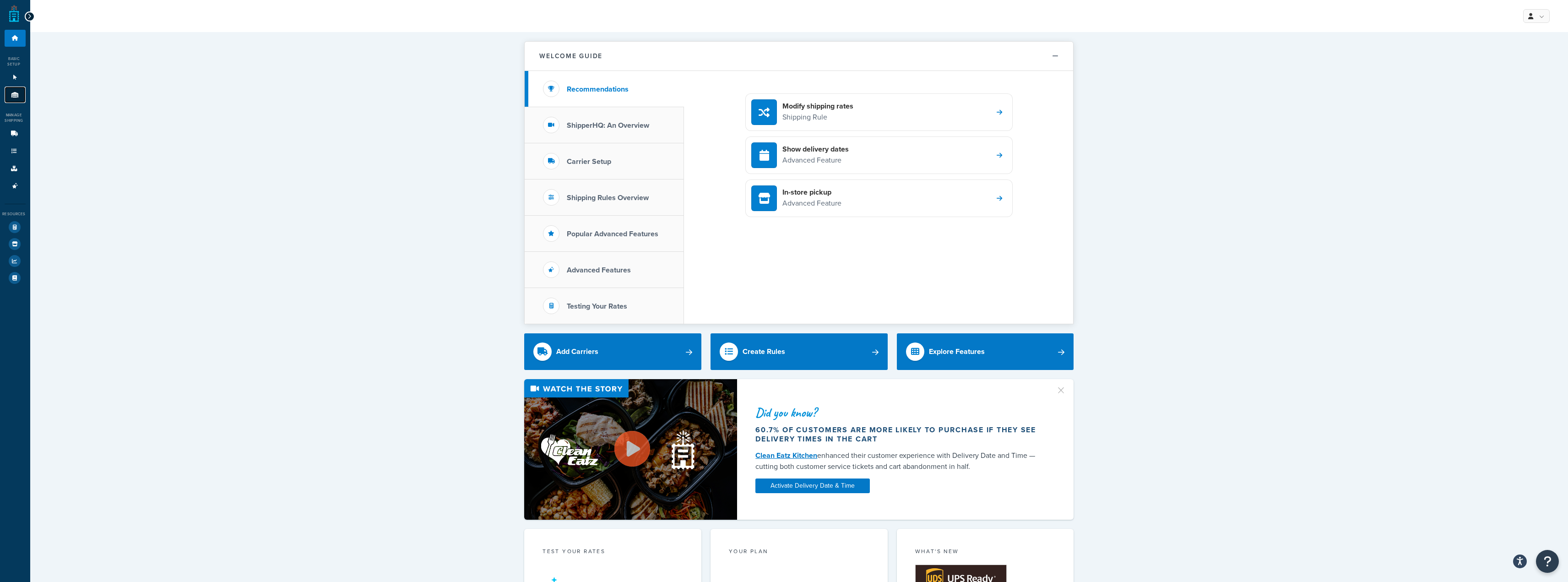
click at [14, 95] on icon at bounding box center [15, 95] width 9 height 5
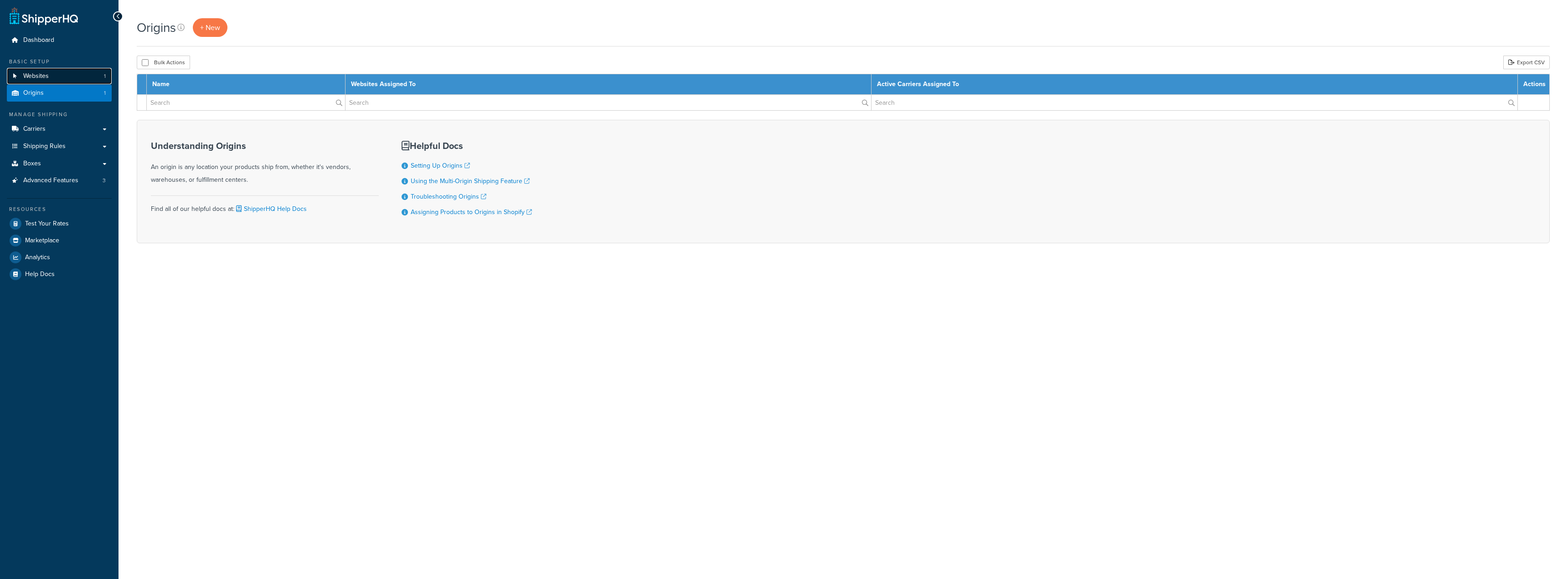
click at [10, 78] on link "Websites 1" at bounding box center [59, 76] width 105 height 17
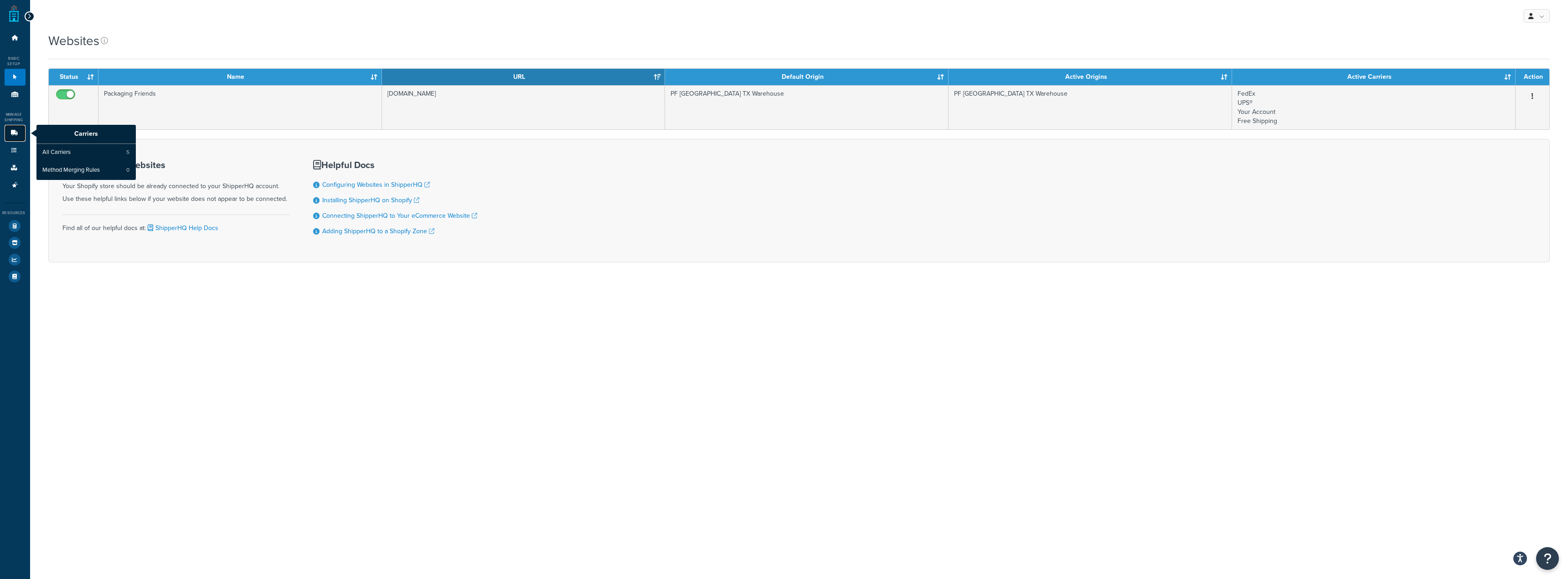
click at [10, 135] on icon at bounding box center [14, 133] width 9 height 5
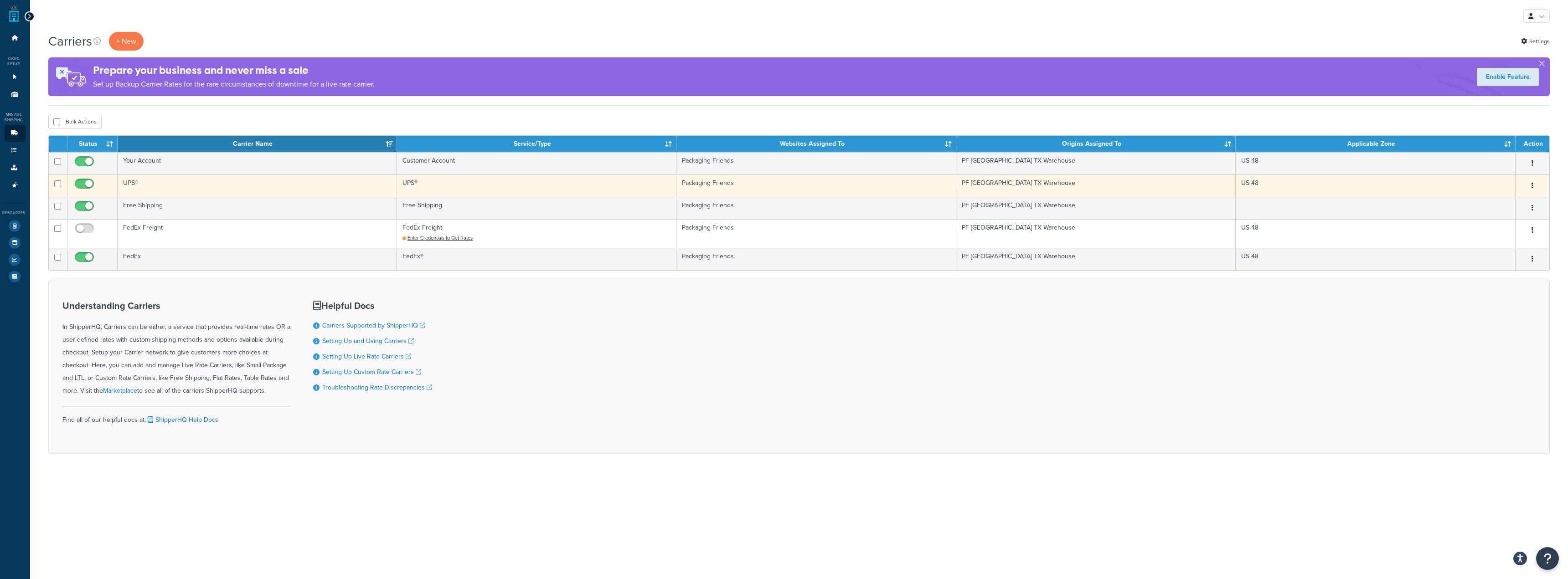
click at [205, 177] on td "UPS®" at bounding box center [257, 185] width 279 height 23
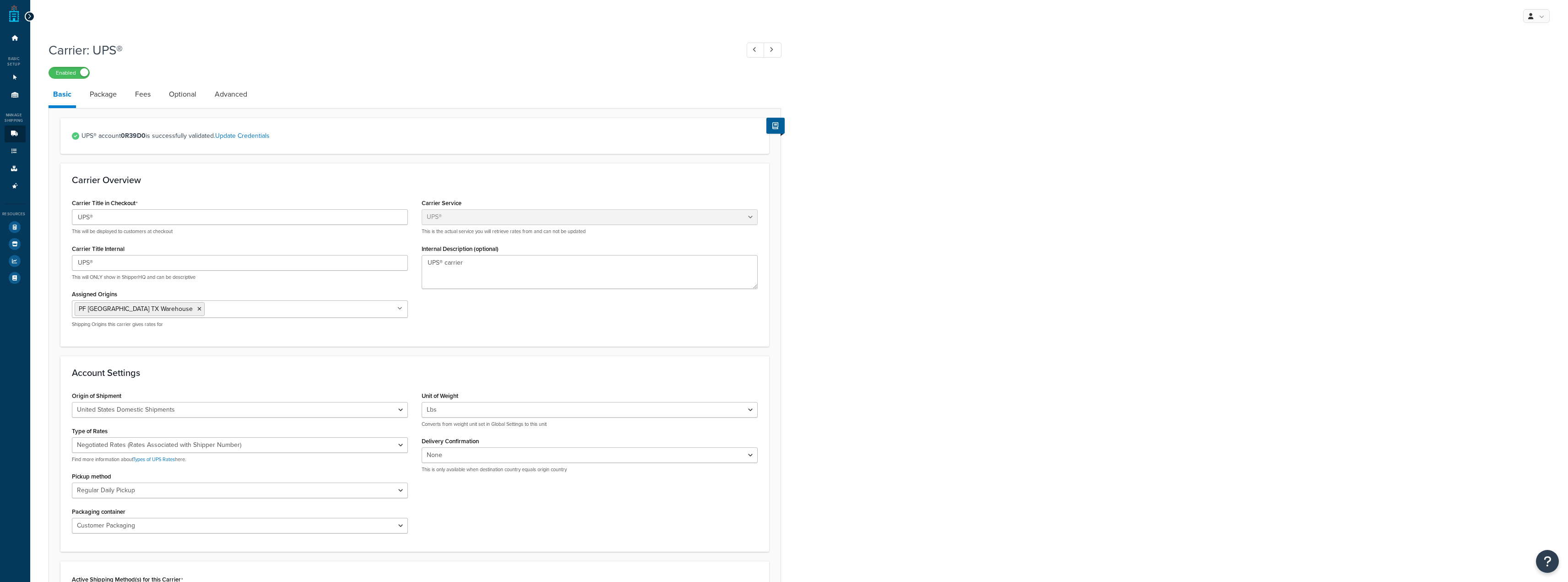
select select "ups"
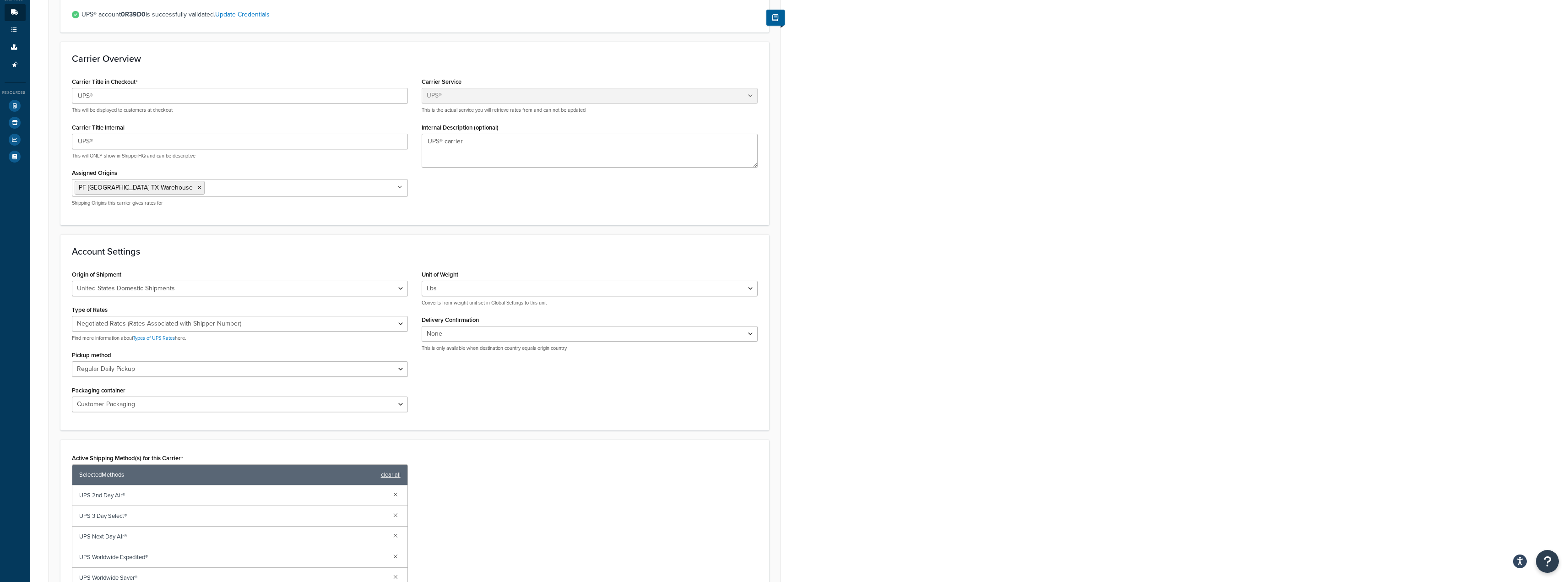
scroll to position [138, 0]
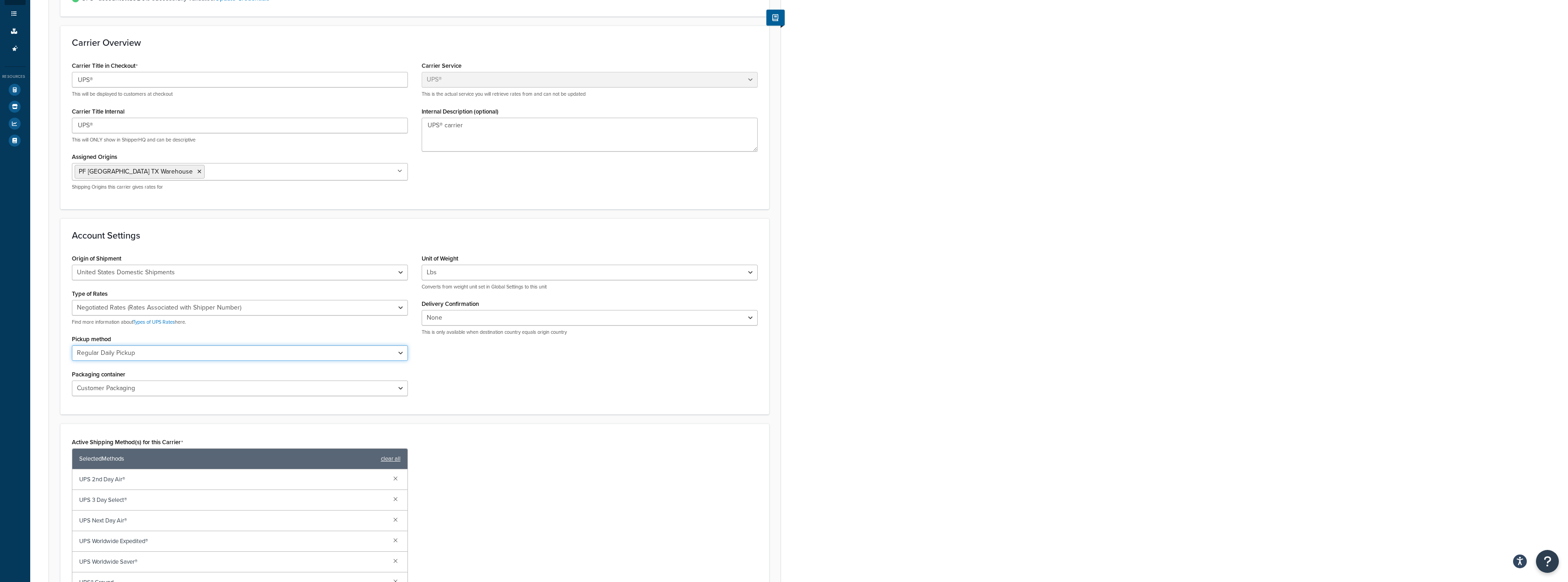
click at [215, 356] on select "Regular Daily Pickup Customer Counter One Time Pickup On Call Air Letter Center…" at bounding box center [239, 352] width 336 height 15
click at [202, 393] on select "Customer Packaging UPS Letter Envelope Customer Supplied Package UPS Tube UPS P…" at bounding box center [239, 387] width 336 height 15
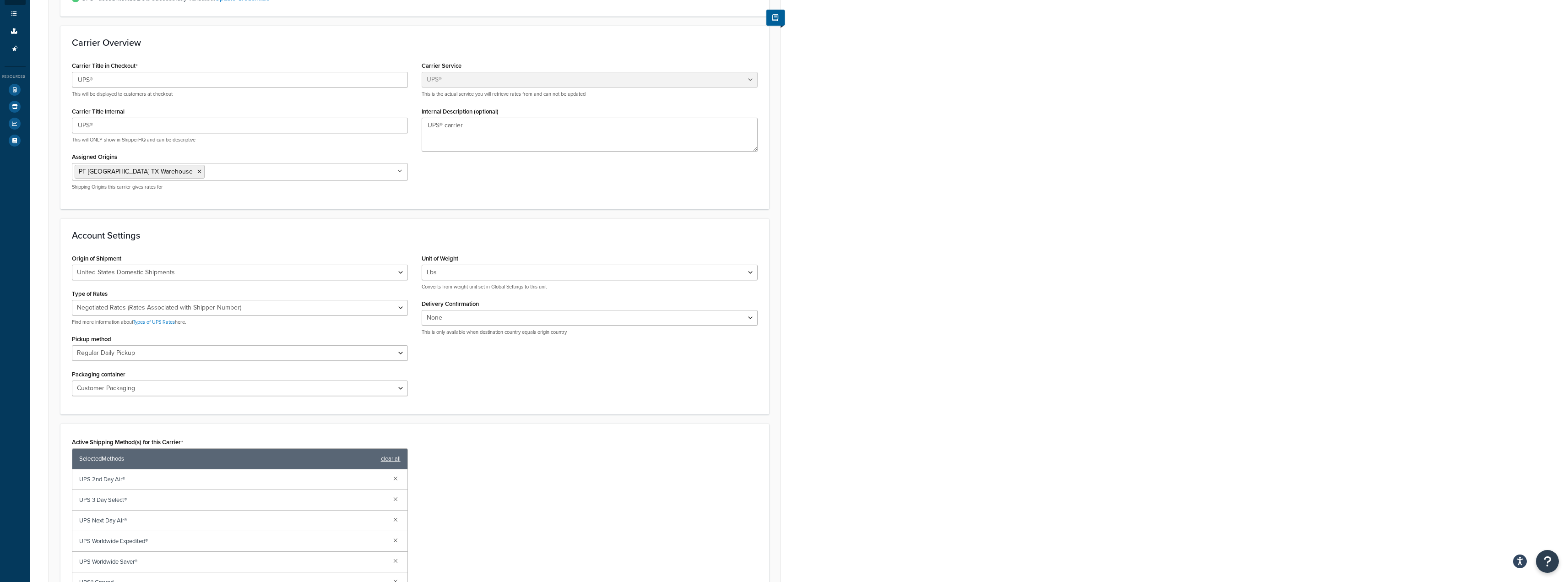
click at [509, 384] on div "Origin of Shipment United States Domestic Shipments Shipments Originating in Un…" at bounding box center [415, 327] width 700 height 151
click at [500, 318] on select "None Signature Required Adult Signature Required" at bounding box center [589, 317] width 336 height 15
click at [438, 392] on div "Origin of Shipment United States Domestic Shipments Shipments Originating in Un…" at bounding box center [415, 327] width 700 height 151
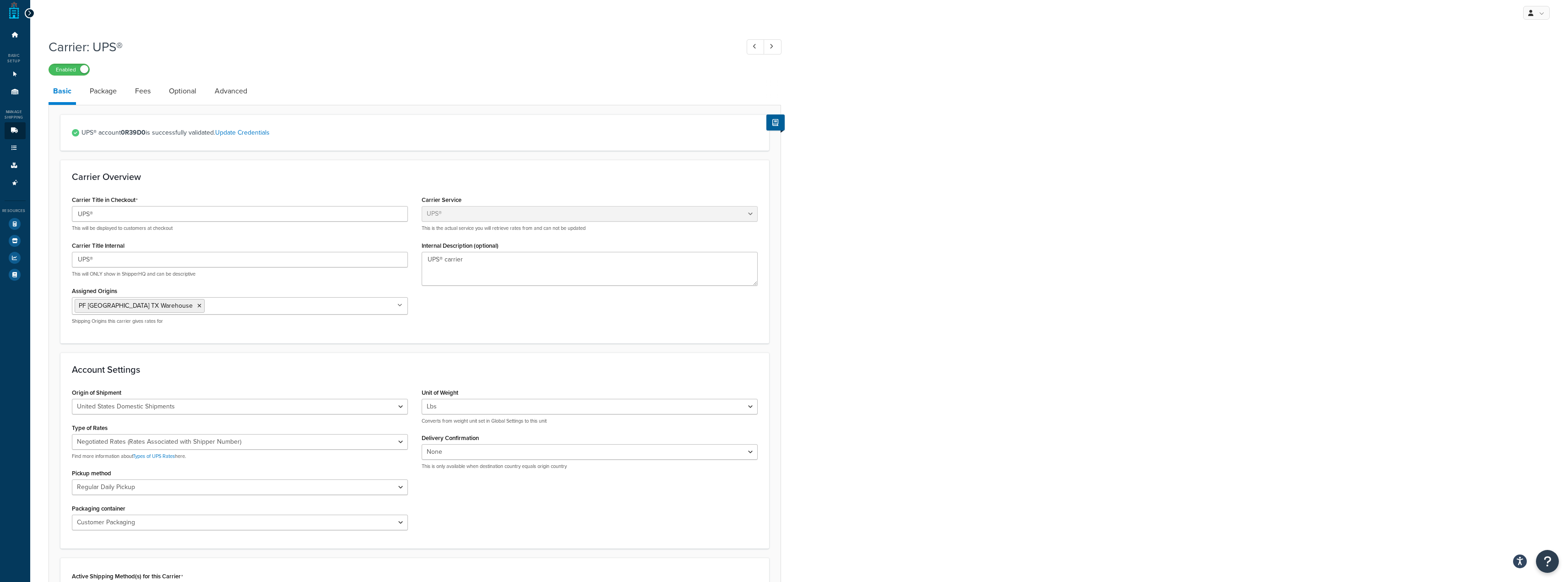
scroll to position [0, 0]
click at [116, 99] on link "Package" at bounding box center [103, 94] width 36 height 22
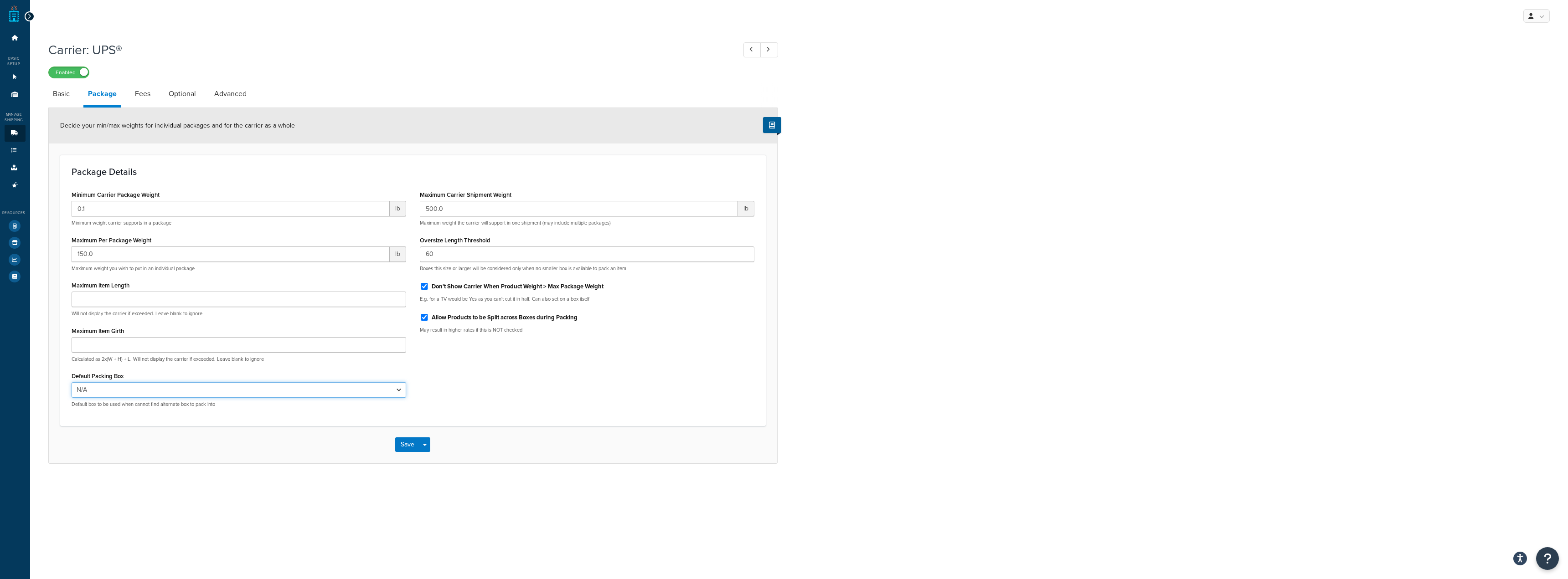
click at [221, 387] on select "N/A Test 2" at bounding box center [238, 389] width 334 height 15
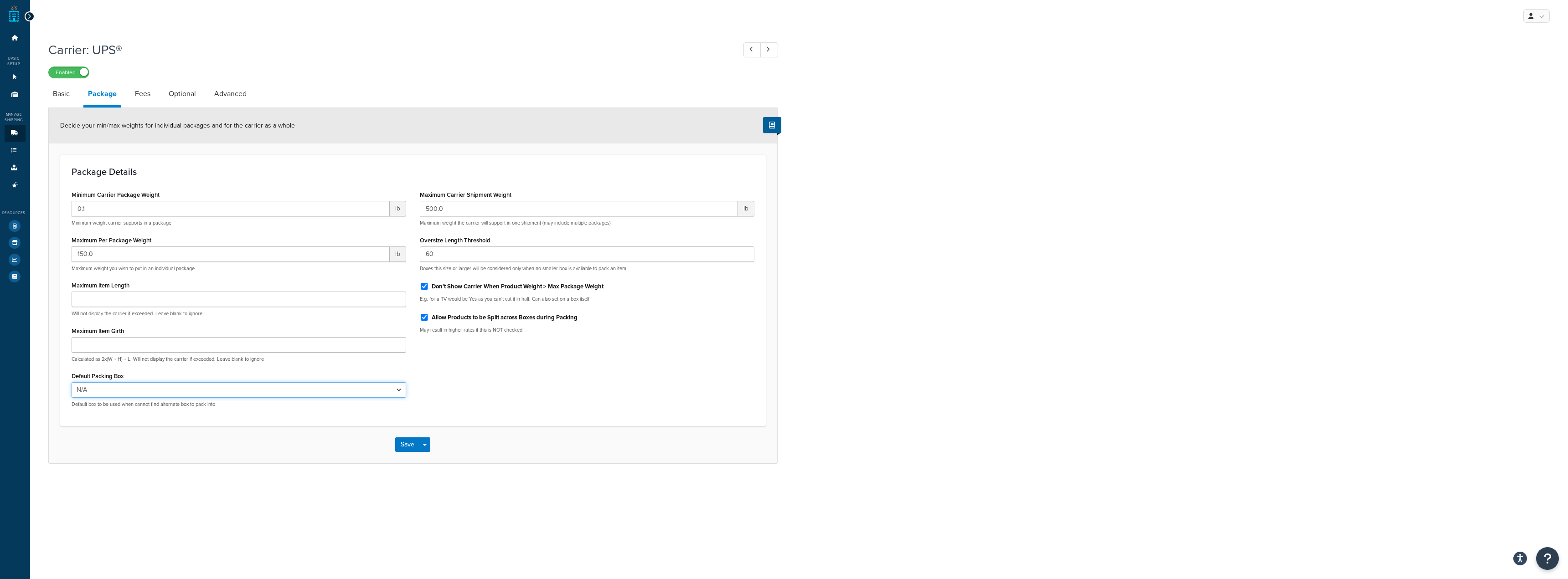
click at [221, 387] on select "N/A Test 2" at bounding box center [238, 389] width 334 height 15
click at [144, 89] on link "Fees" at bounding box center [142, 94] width 24 height 22
select select "AFTER"
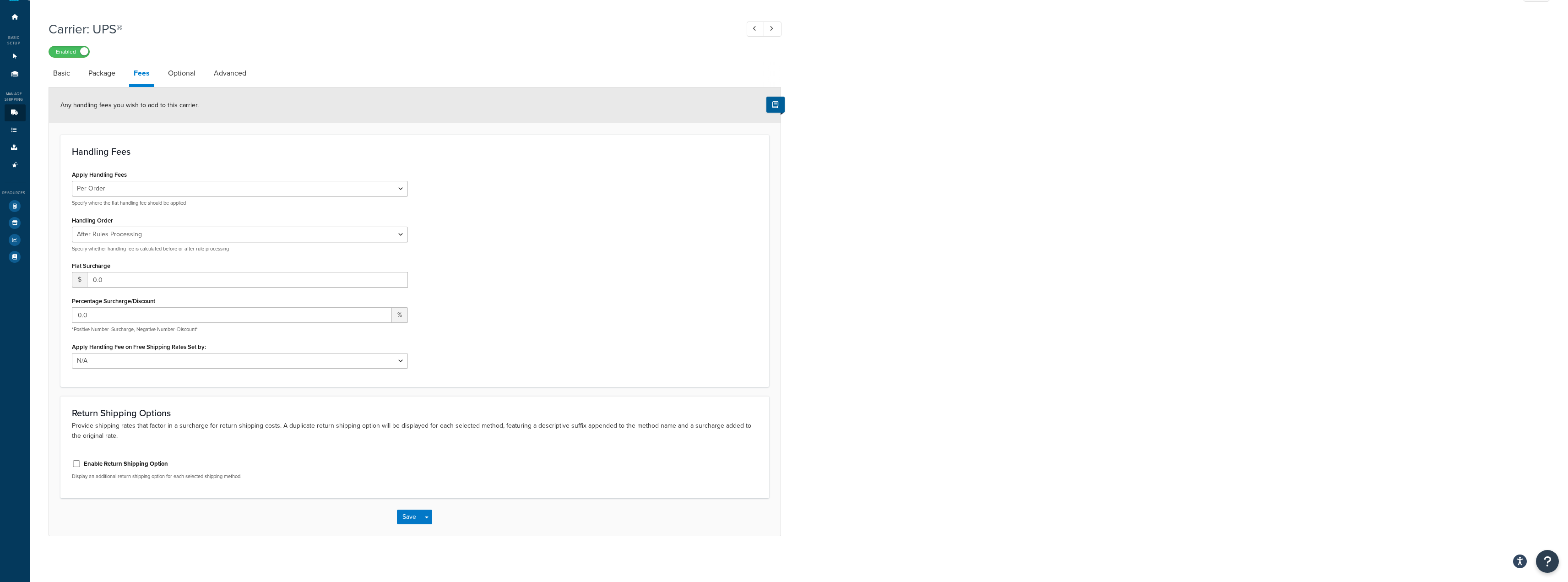
scroll to position [22, 0]
click at [158, 177] on div "Apply Handling Fees Per Order Per Item Per Package Specify where the flat handl…" at bounding box center [239, 187] width 336 height 38
drag, startPoint x: 160, startPoint y: 184, endPoint x: 160, endPoint y: 177, distance: 7.0
click at [160, 177] on div "Apply Handling Fees Per Order Per Item Per Package Specify where the flat handl…" at bounding box center [239, 187] width 336 height 38
select select "item"
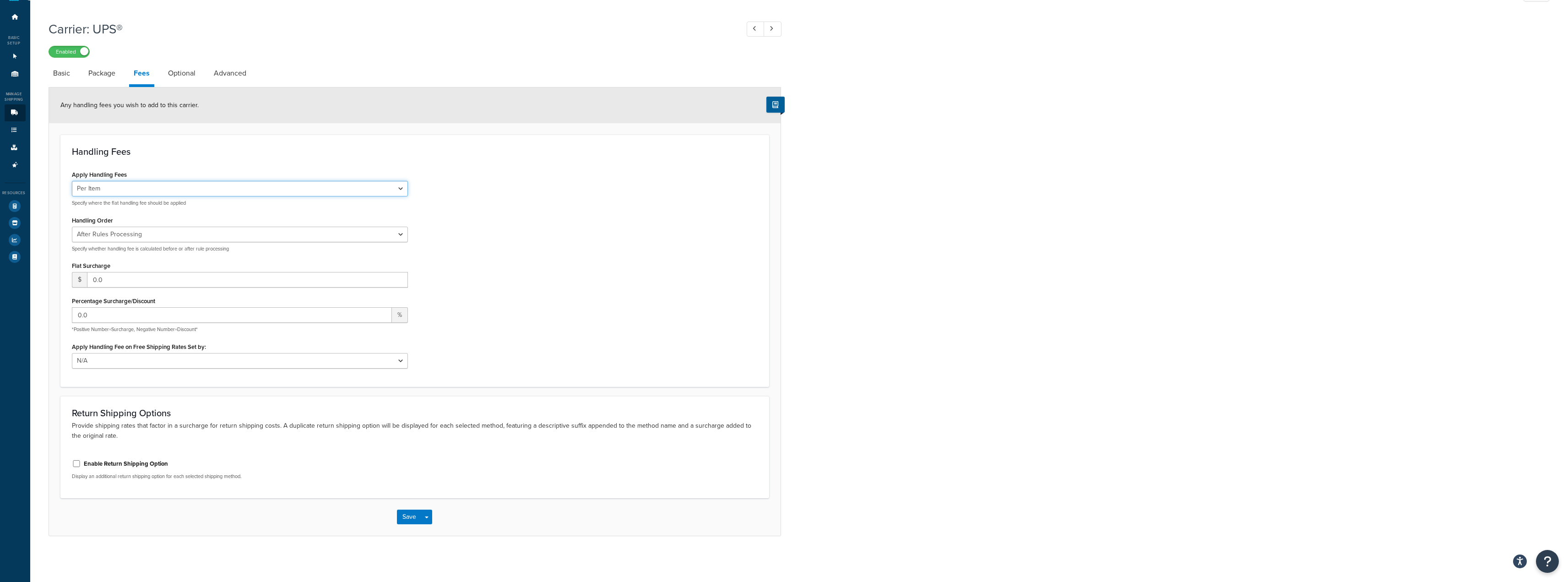
click at [72, 181] on select "Per Order Per Item Per Package" at bounding box center [239, 188] width 336 height 15
click at [157, 231] on select "Before Rules Processing After Rules Processing" at bounding box center [239, 234] width 336 height 15
click at [151, 231] on select "Before Rules Processing After Rules Processing" at bounding box center [239, 234] width 336 height 15
click at [149, 234] on select "Before Rules Processing After Rules Processing" at bounding box center [239, 234] width 336 height 15
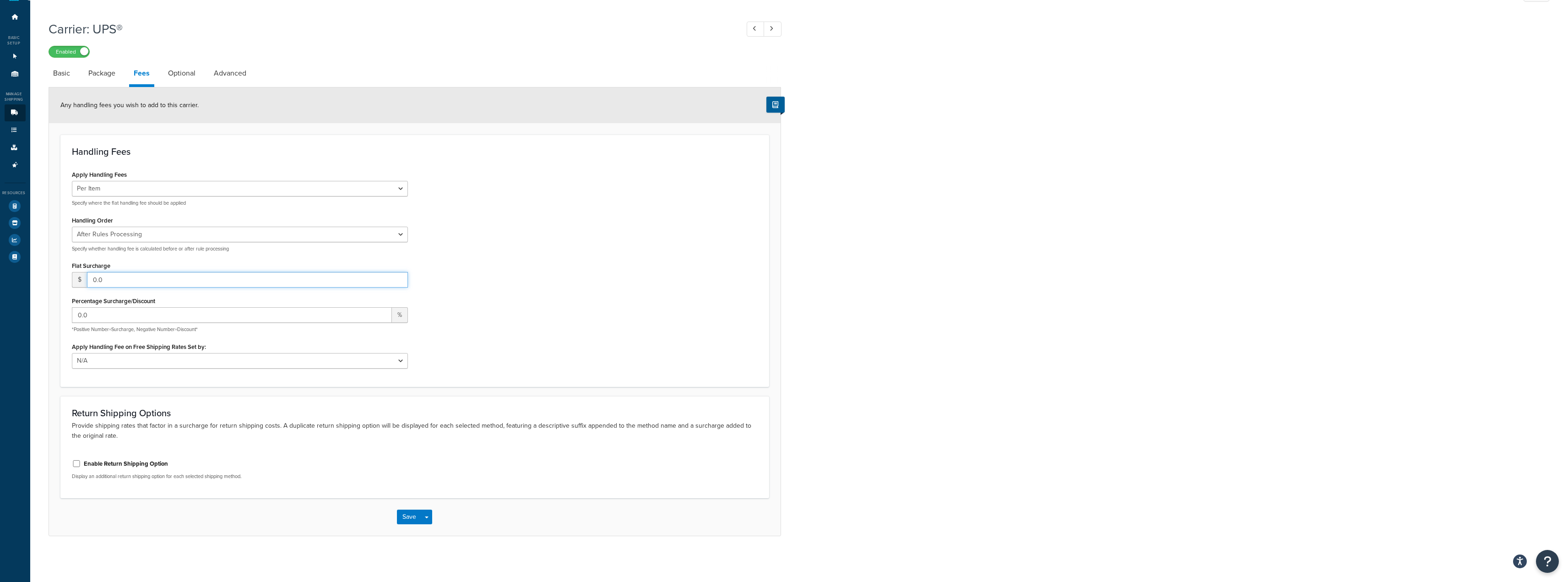
click at [171, 276] on input "0.0" at bounding box center [247, 279] width 321 height 15
click at [167, 358] on select "N/A Fixed/Free Shipping Methods Free Promotion Rules All Free Shipping" at bounding box center [239, 360] width 336 height 15
click at [158, 327] on p "*Positive Number=Surcharge, Negative Number=Discount*" at bounding box center [239, 329] width 336 height 7
click at [121, 358] on select "N/A Fixed/Free Shipping Methods Free Promotion Rules All Free Shipping" at bounding box center [239, 360] width 336 height 15
click at [121, 358] on select "N/A Fixed/Free Shipping Methods Free Promotion Rules All Free Shipping" at bounding box center [239, 360] width 336 height 15
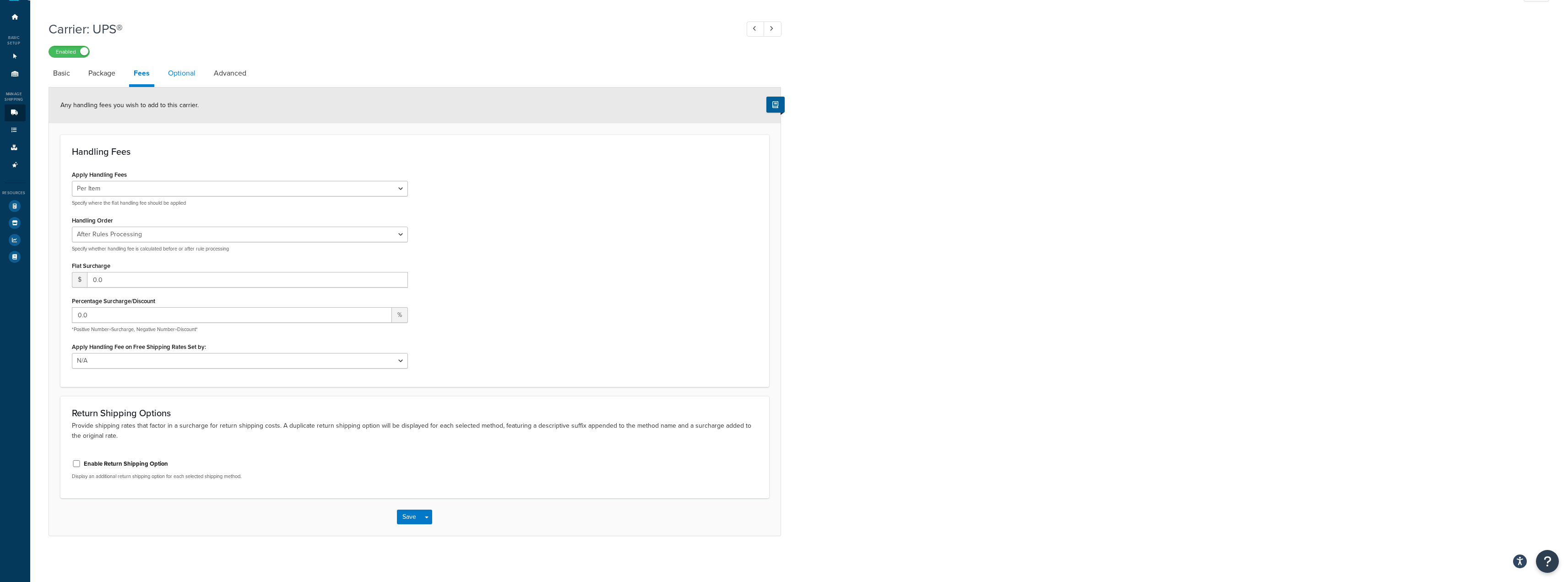
click at [178, 63] on link "Optional" at bounding box center [182, 73] width 36 height 22
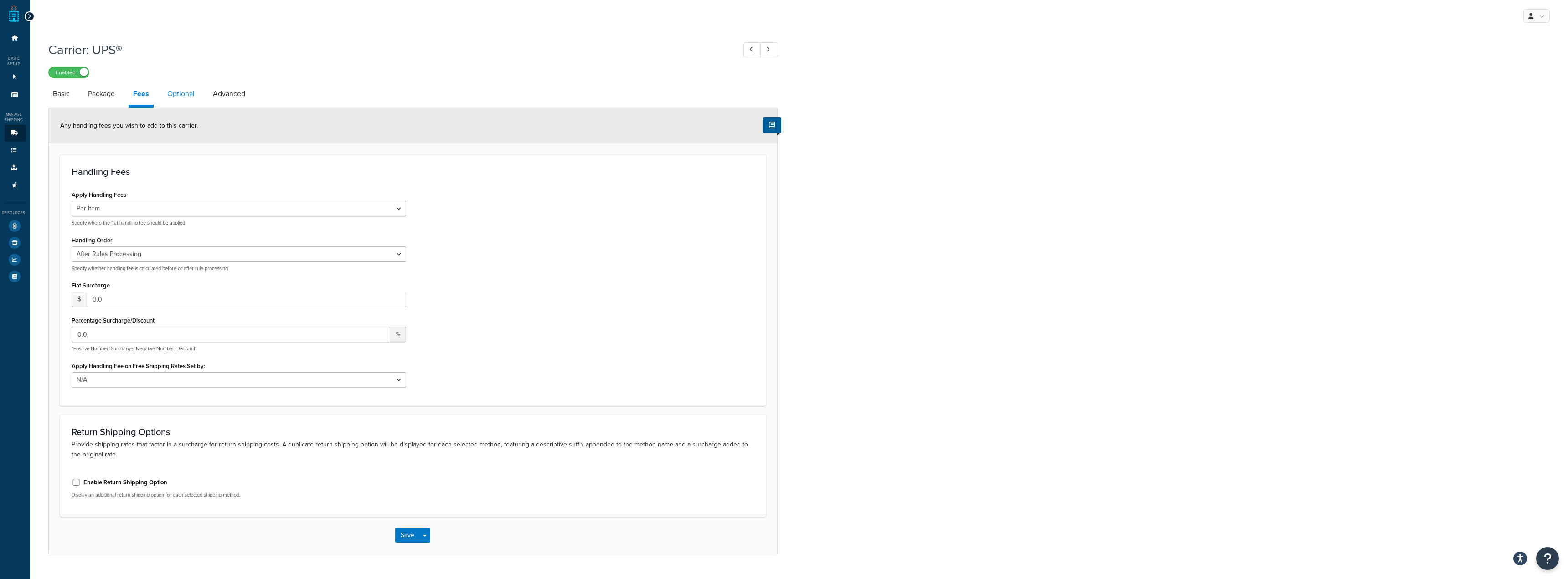
select select "business"
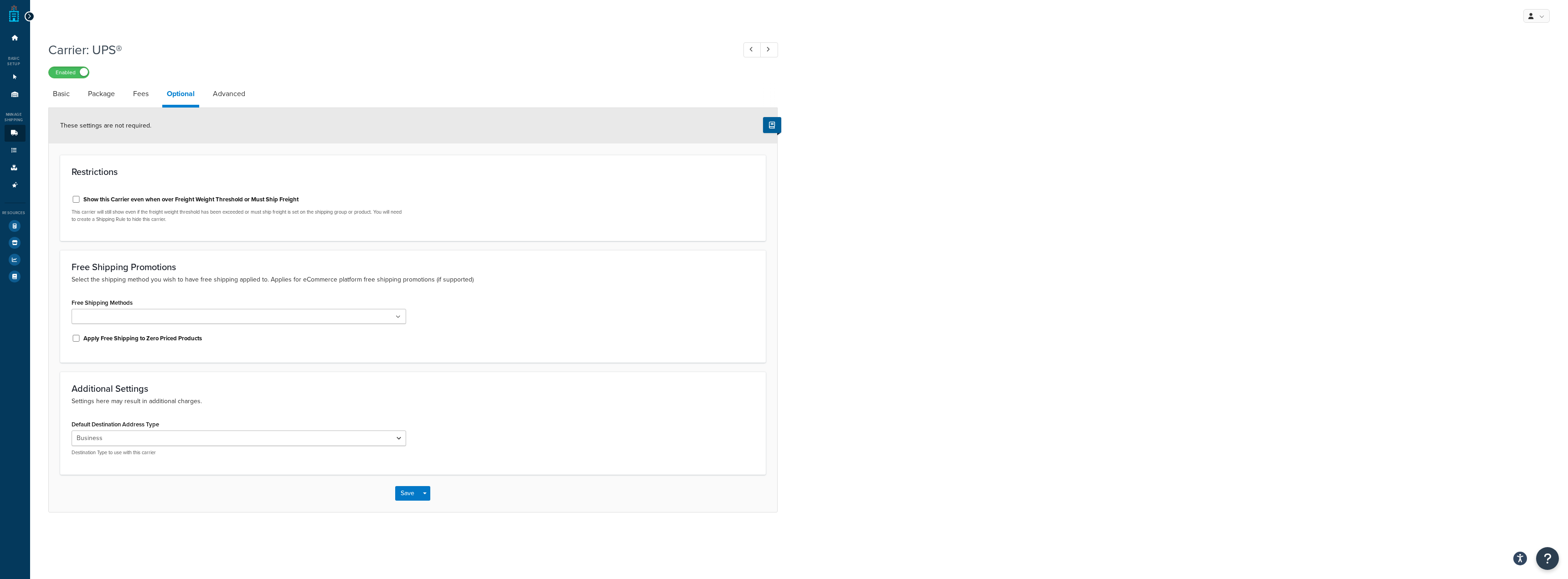
click at [197, 321] on ul at bounding box center [238, 316] width 334 height 15
click at [220, 283] on p "Select the shipping method you wish to have free shipping applied to. Applies f…" at bounding box center [413, 279] width 683 height 10
click at [197, 436] on select "Residential Business" at bounding box center [238, 438] width 334 height 15
click at [218, 401] on p "Settings here may result in additional charges." at bounding box center [413, 401] width 683 height 10
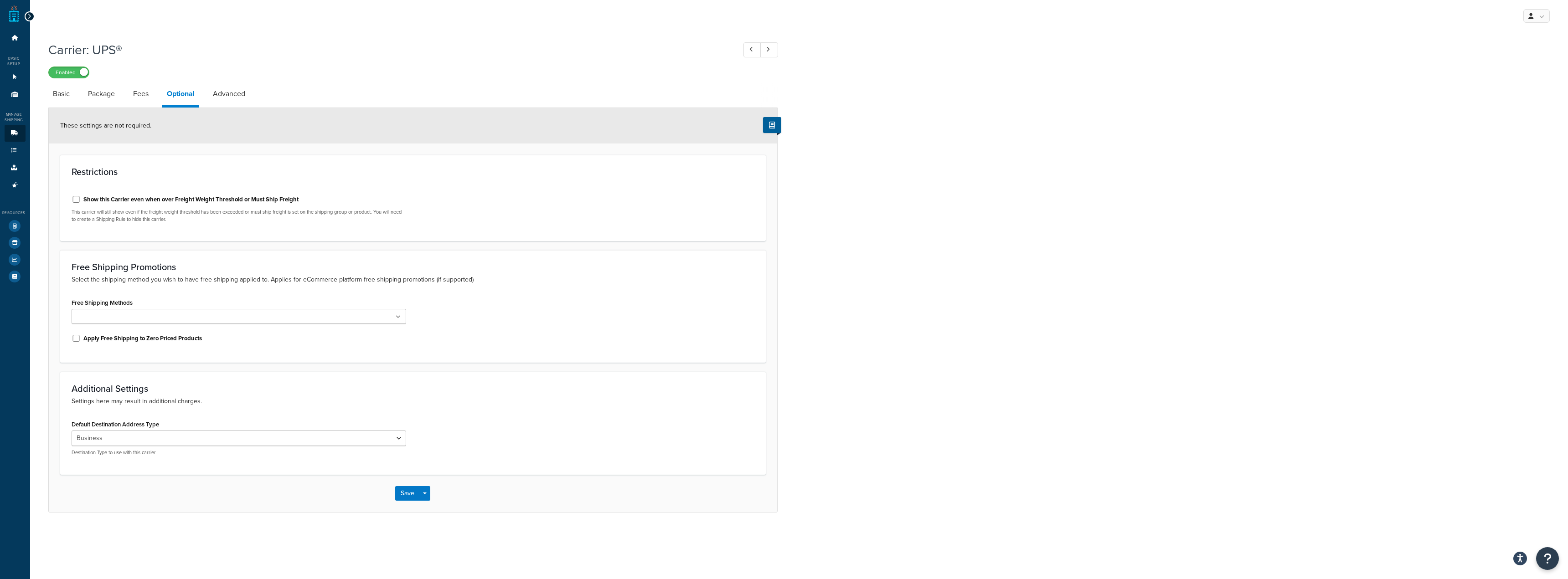
click at [240, 80] on div "Carrier: UPS® Enabled Basic Package Fees Optional Advanced These settings are n…" at bounding box center [413, 274] width 729 height 475
click at [241, 89] on link "Advanced" at bounding box center [229, 94] width 41 height 22
select select "false"
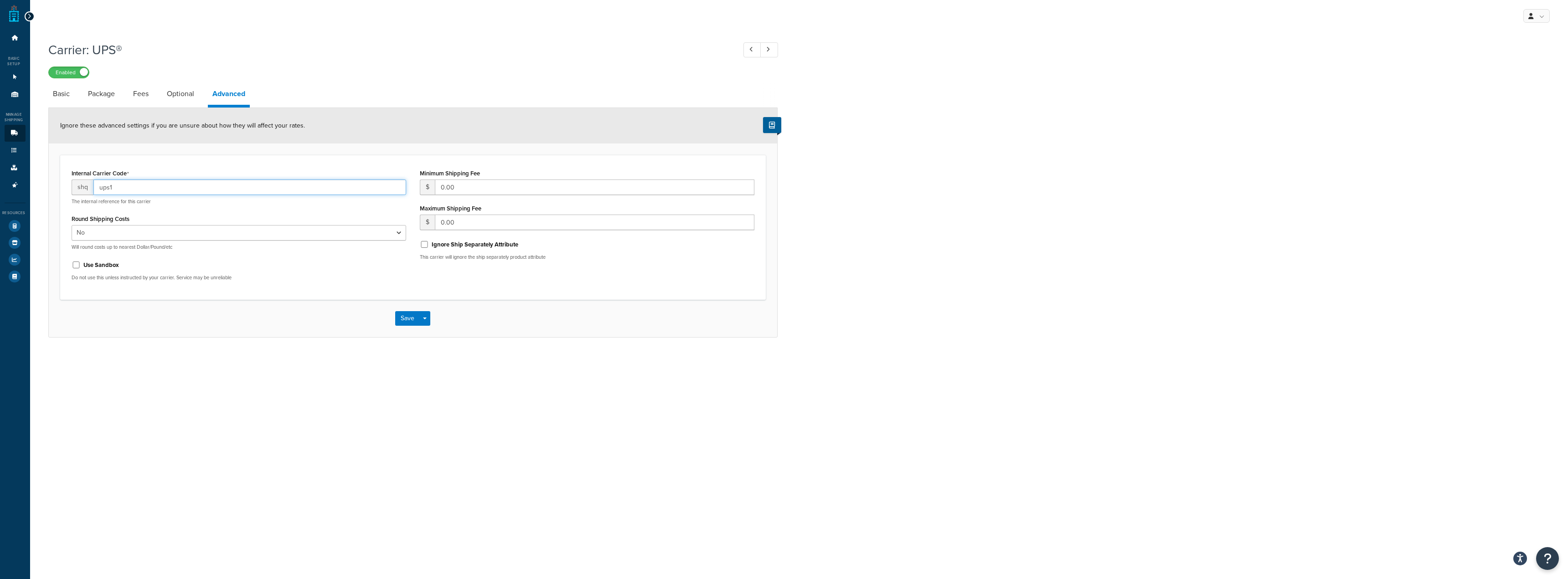
click at [165, 195] on input "ups1" at bounding box center [250, 186] width 313 height 15
click at [80, 191] on span "shq" at bounding box center [82, 186] width 22 height 15
click at [234, 234] on select "Yes No" at bounding box center [238, 232] width 334 height 15
drag, startPoint x: 463, startPoint y: 244, endPoint x: 491, endPoint y: 240, distance: 28.3
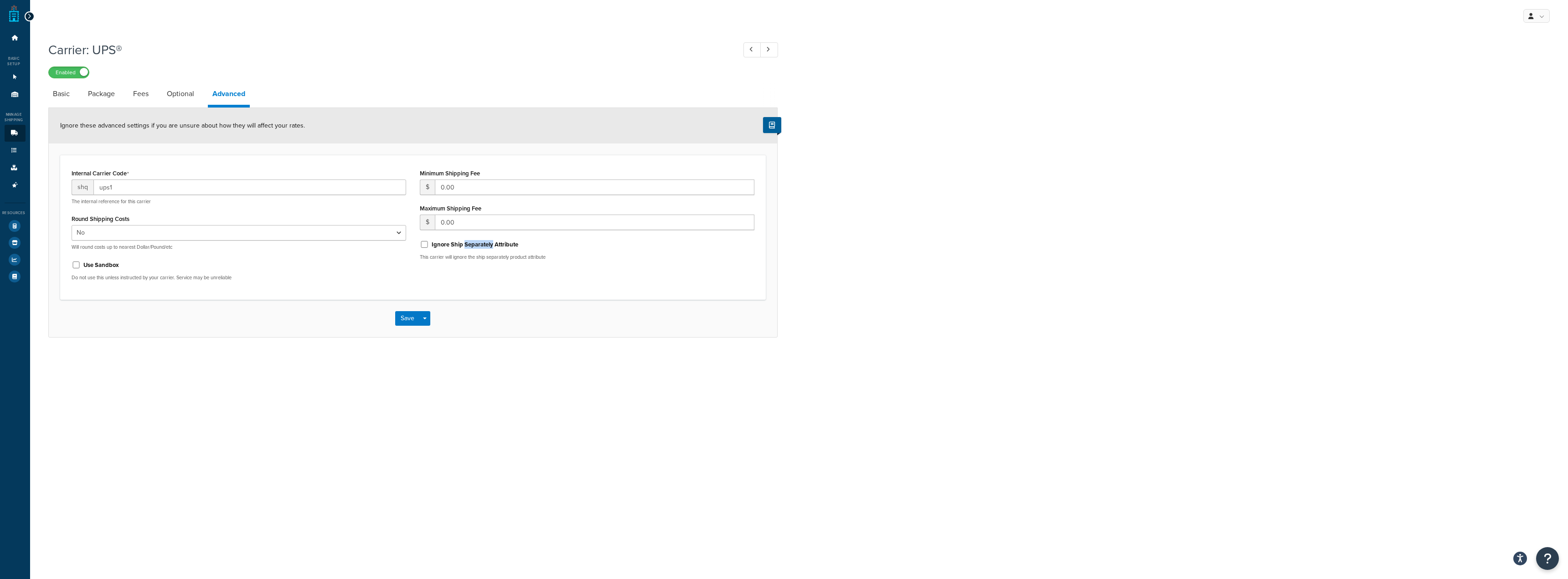
click at [491, 240] on div "Ignore Ship Separately Attribute" at bounding box center [587, 243] width 334 height 14
copy label "Separately"
click at [14, 132] on icon at bounding box center [14, 133] width 9 height 5
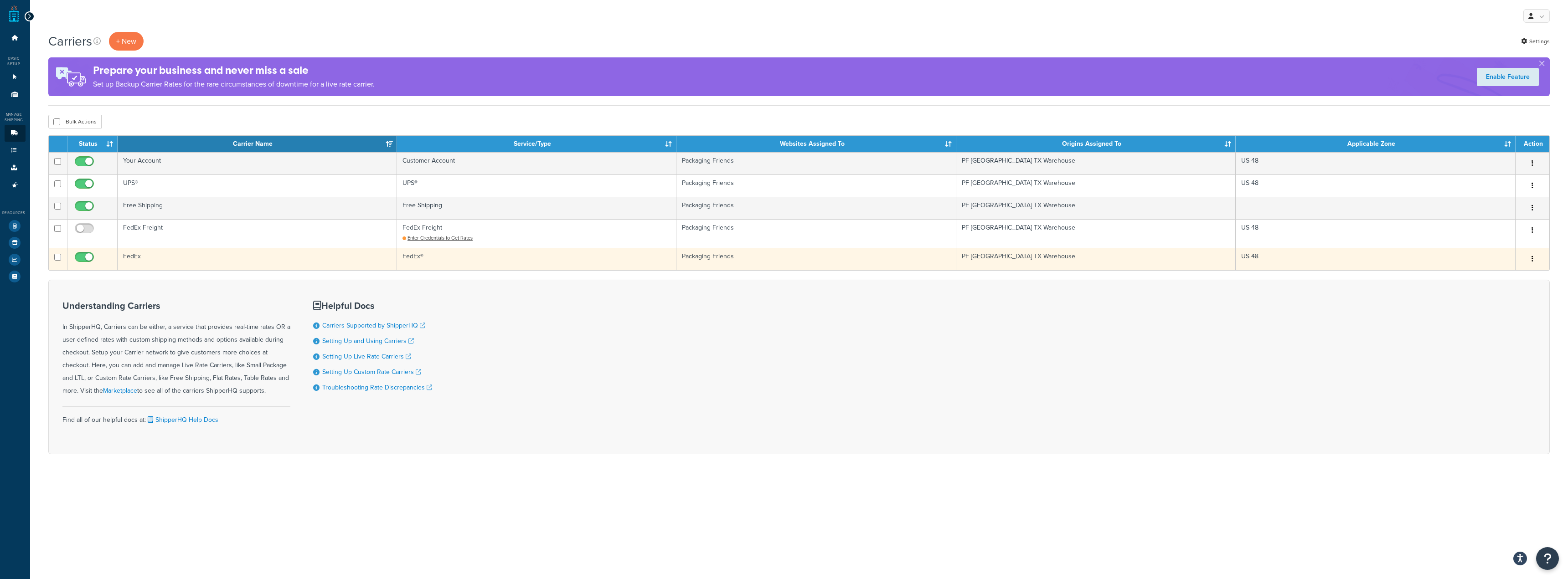
click at [136, 256] on td "FedEx" at bounding box center [257, 258] width 279 height 23
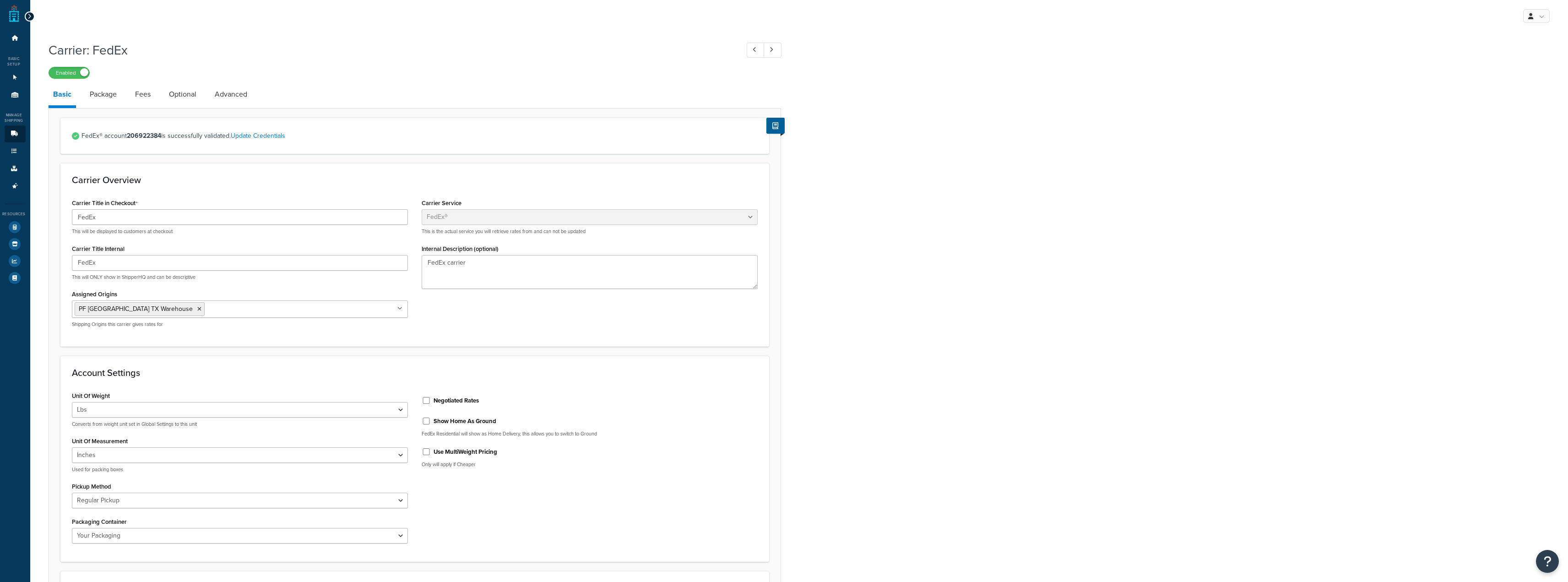
select select "fedEx"
select select "REGULAR_PICKUP"
select select "YOUR_PACKAGING"
click at [118, 96] on link "Package" at bounding box center [103, 94] width 36 height 22
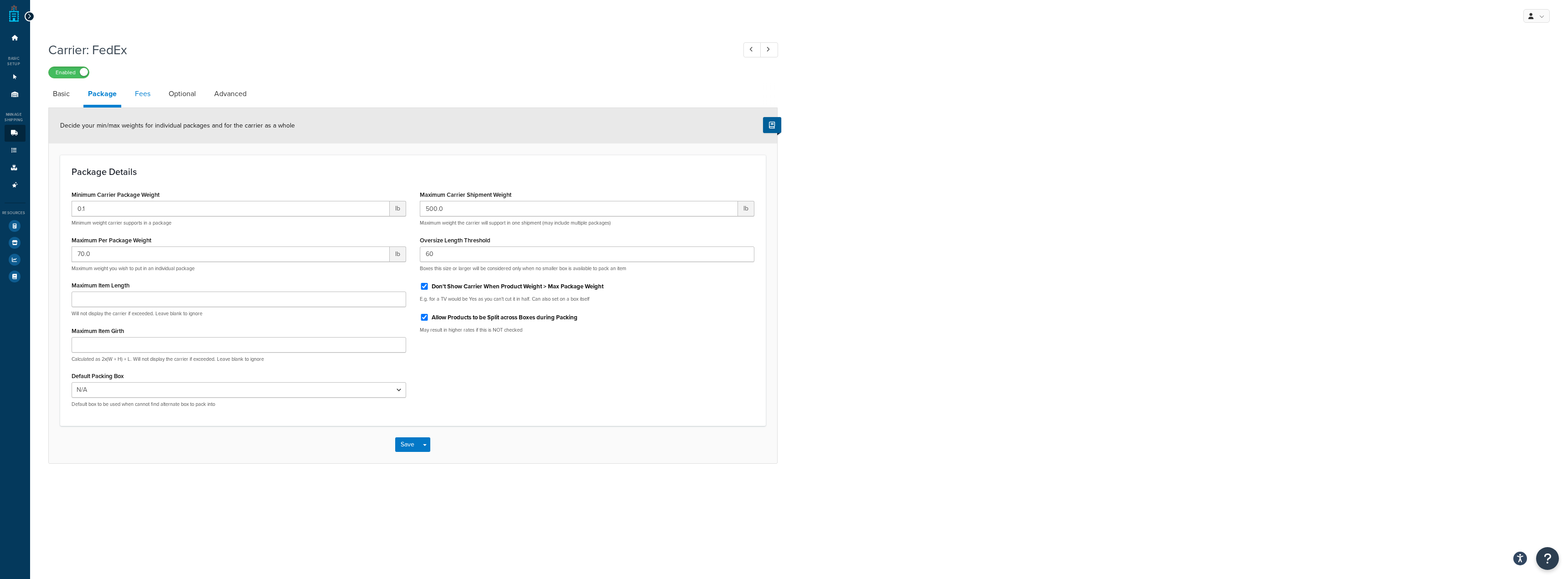
click at [132, 99] on link "Fees" at bounding box center [142, 94] width 24 height 22
select select "AFTER"
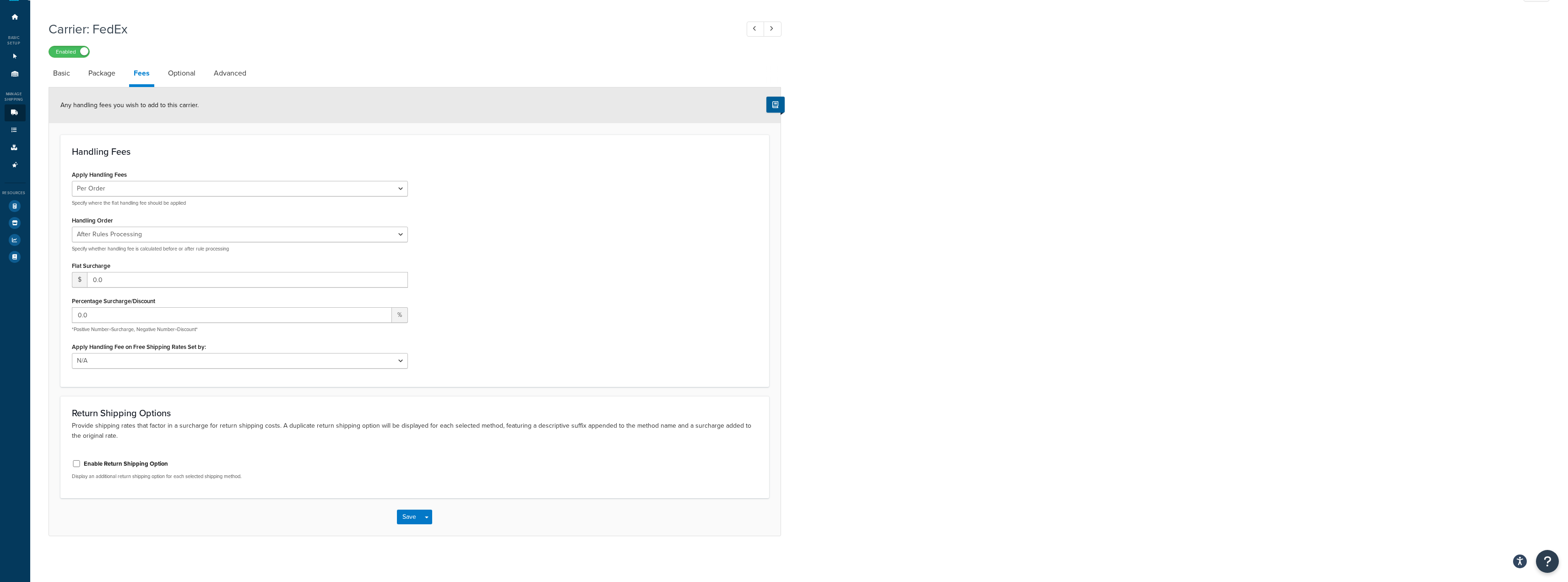
scroll to position [22, 0]
click at [181, 74] on link "Optional" at bounding box center [182, 73] width 36 height 22
select select "business"
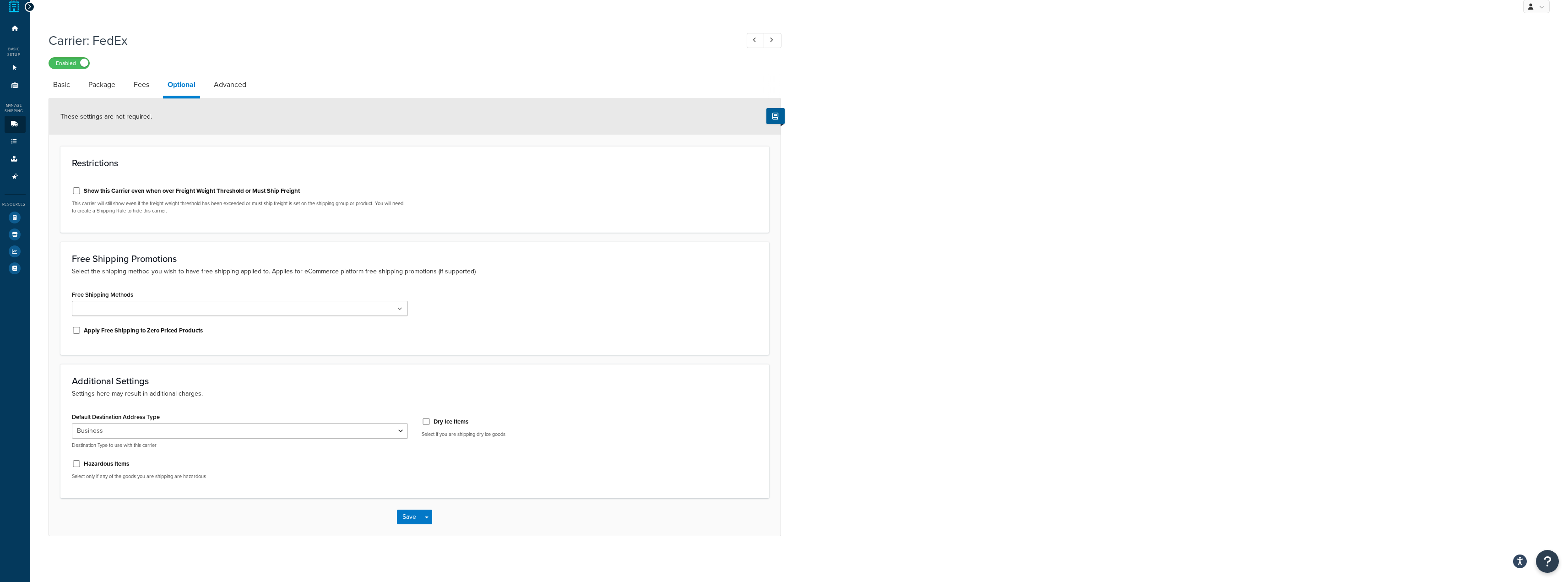
scroll to position [11, 0]
click at [231, 88] on link "Advanced" at bounding box center [230, 84] width 42 height 22
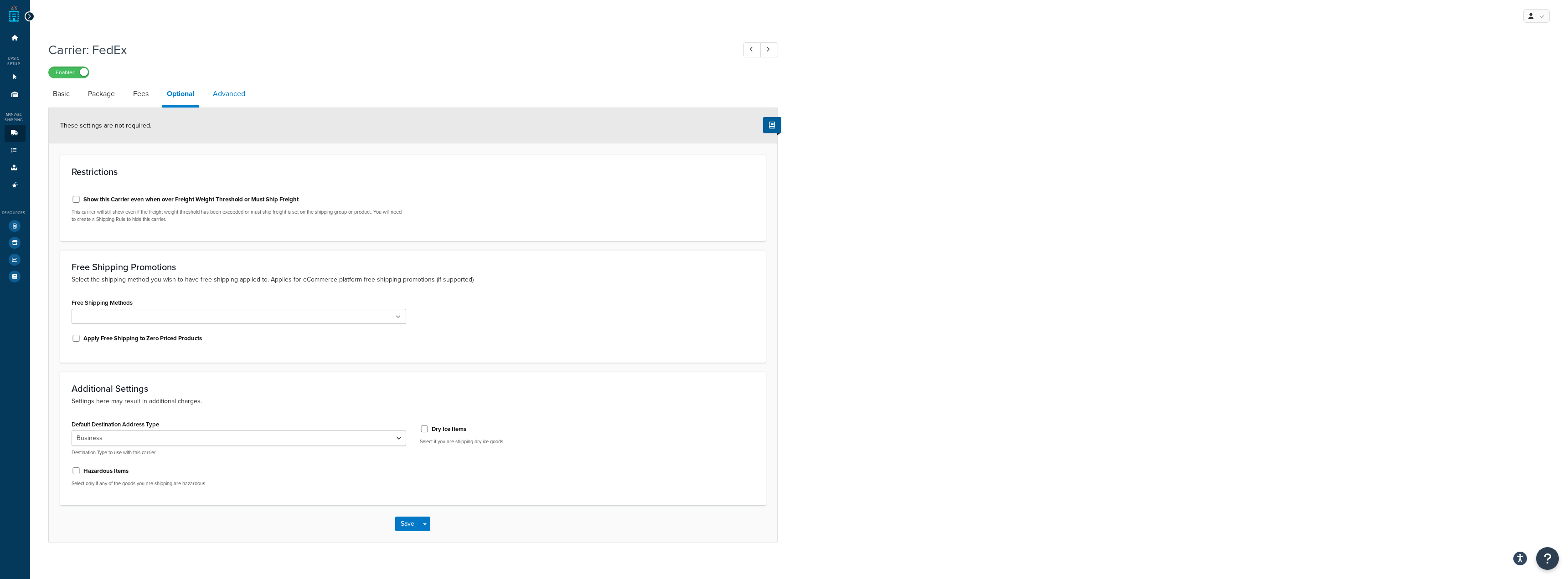
select select "false"
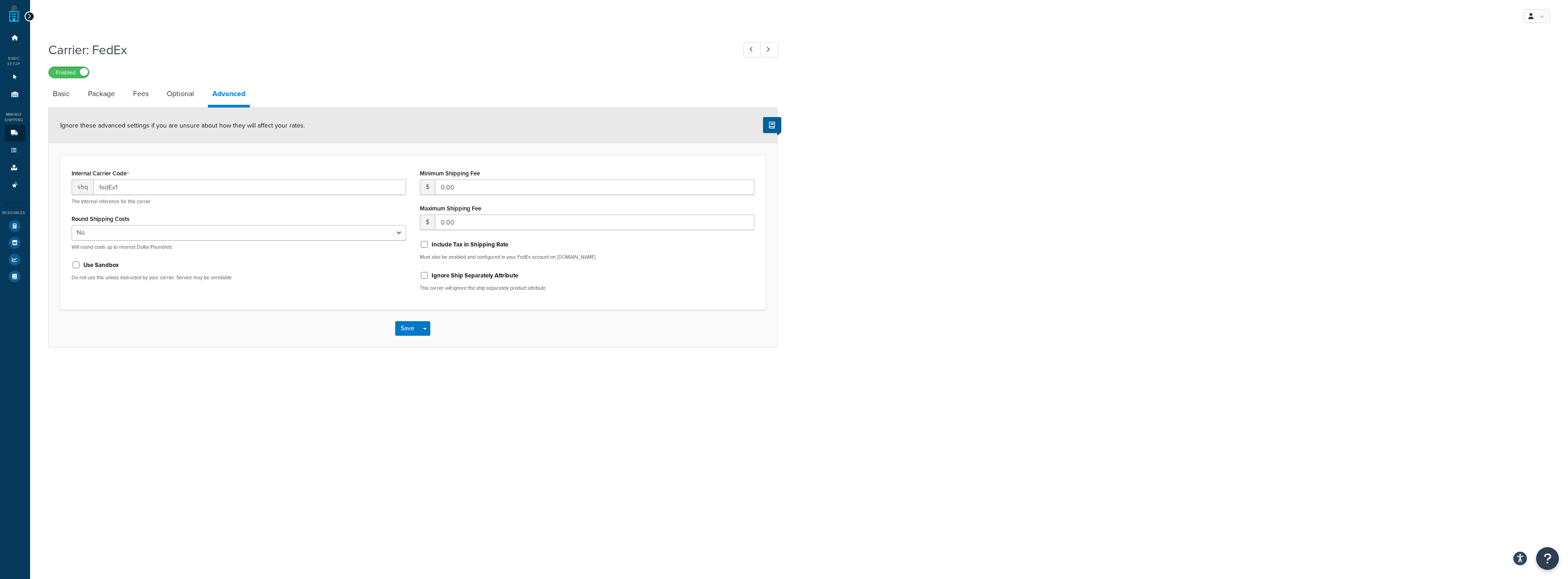
click at [149, 110] on div "Ignore these advanced settings if you are unsure about how they will affect you…" at bounding box center [413, 125] width 728 height 35
click at [140, 96] on link "Fees" at bounding box center [141, 94] width 24 height 22
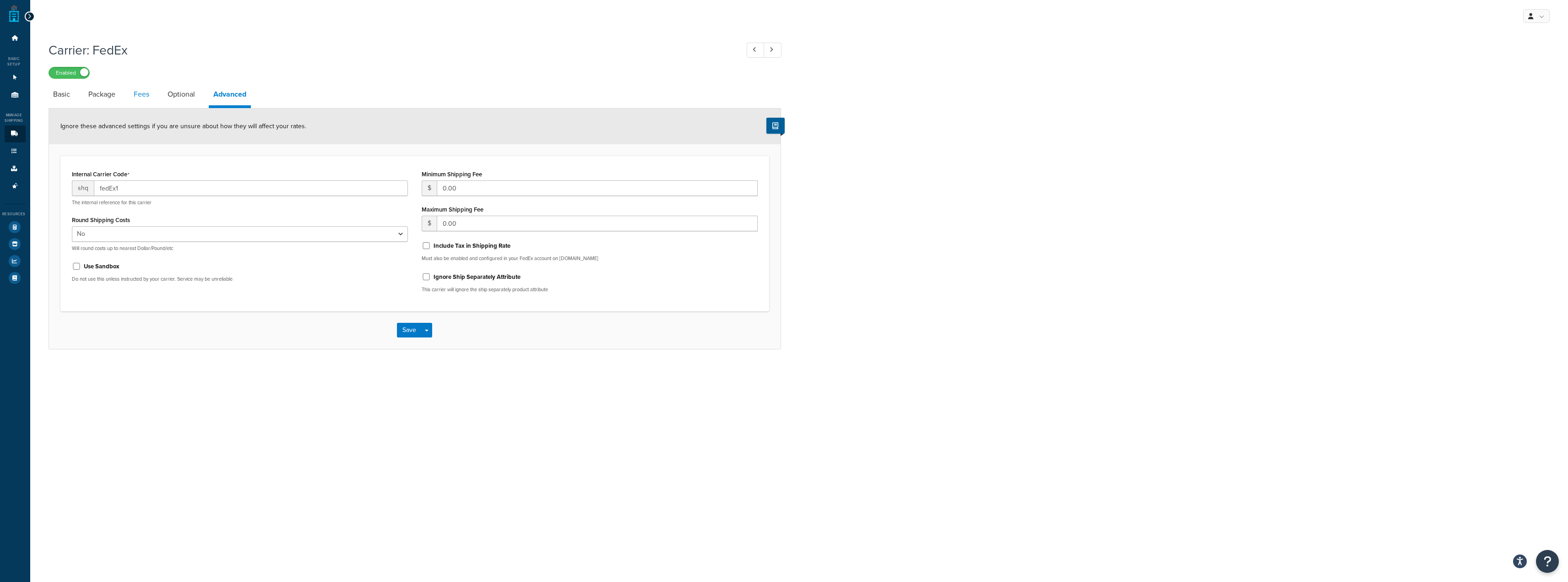
select select "AFTER"
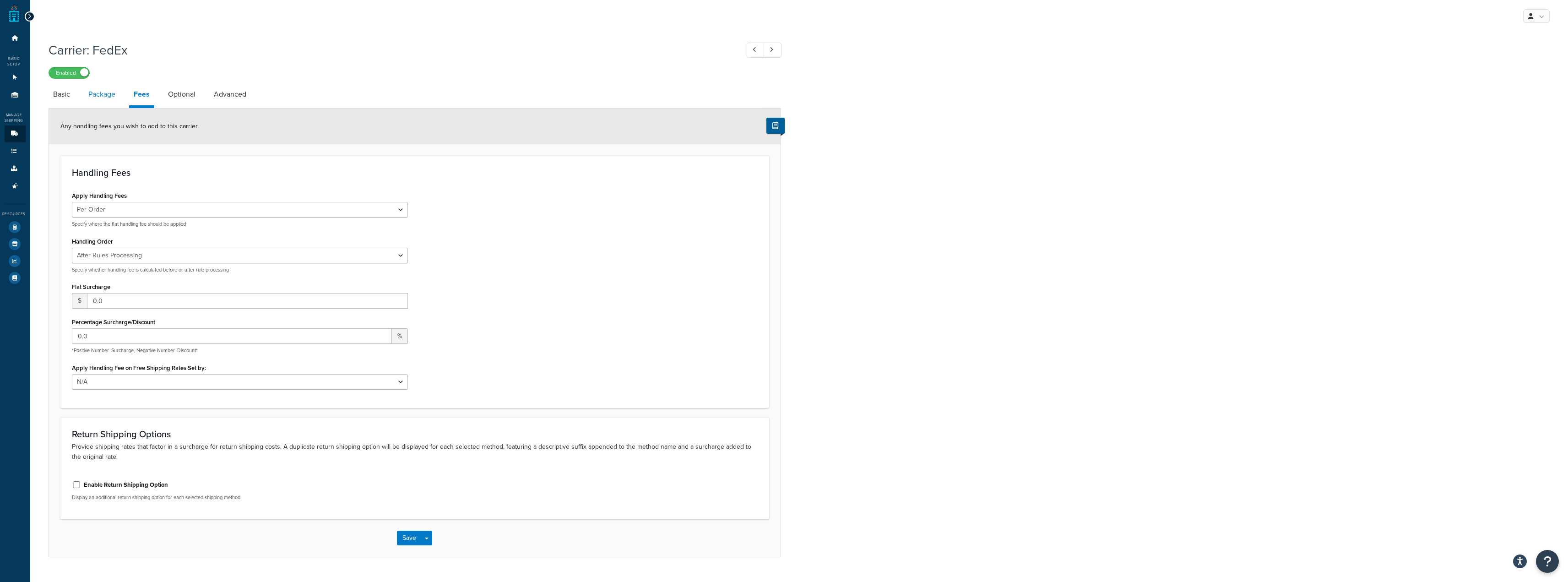
click at [114, 97] on link "Package" at bounding box center [102, 94] width 36 height 22
